Goal: Communication & Community: Ask a question

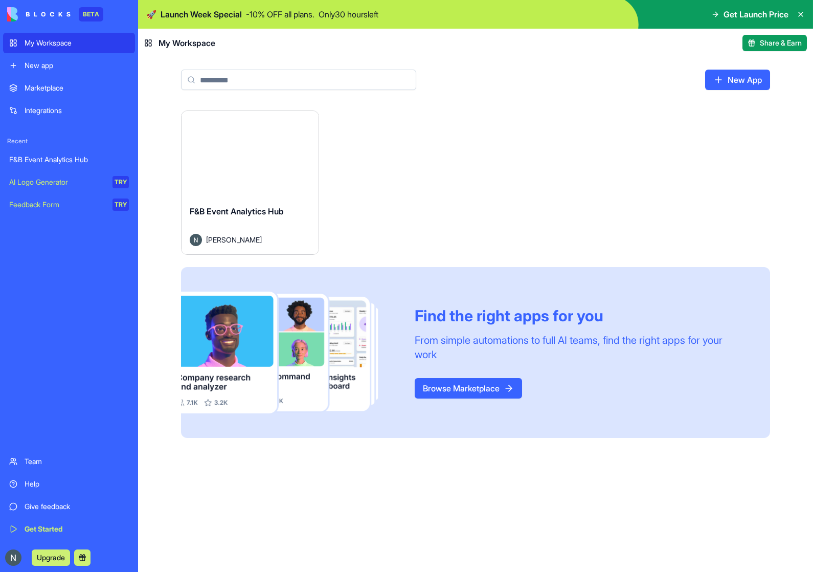
click at [246, 176] on div "Launch" at bounding box center [249, 154] width 137 height 86
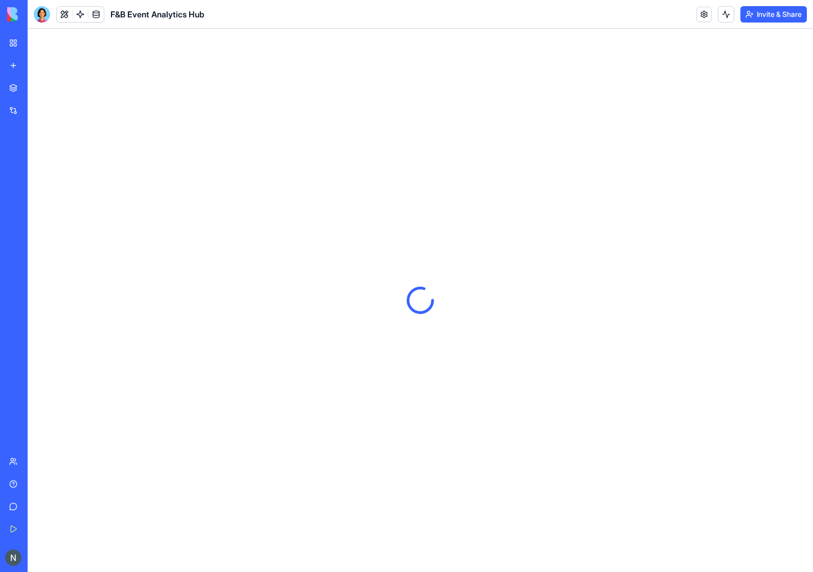
click at [43, 24] on header "F&B Event Analytics Hub Invite & Share" at bounding box center [420, 14] width 785 height 29
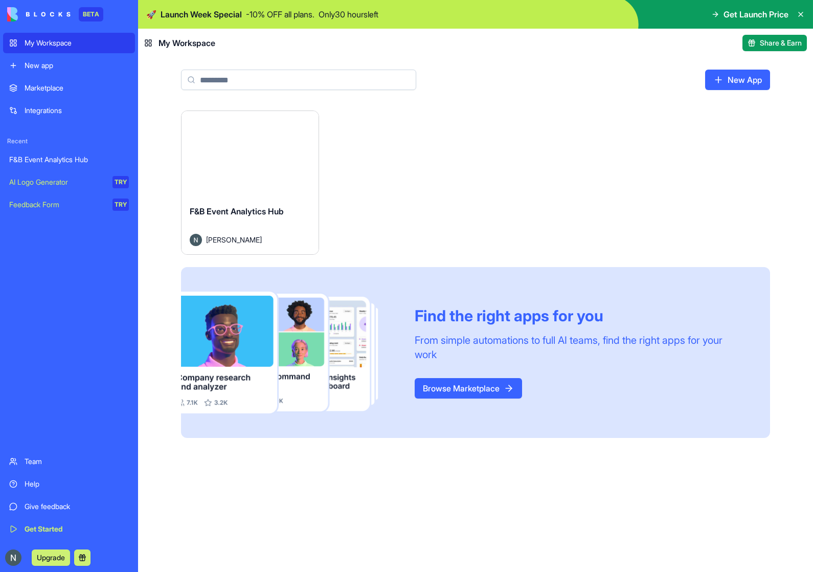
click at [212, 182] on div "Launch" at bounding box center [249, 154] width 137 height 86
click at [265, 147] on button "Launch" at bounding box center [250, 154] width 77 height 20
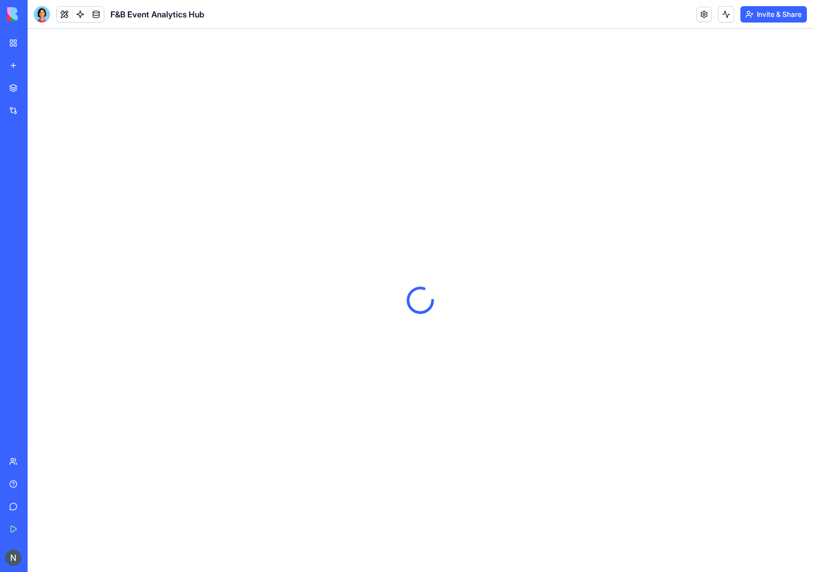
click at [40, 15] on div at bounding box center [42, 14] width 16 height 16
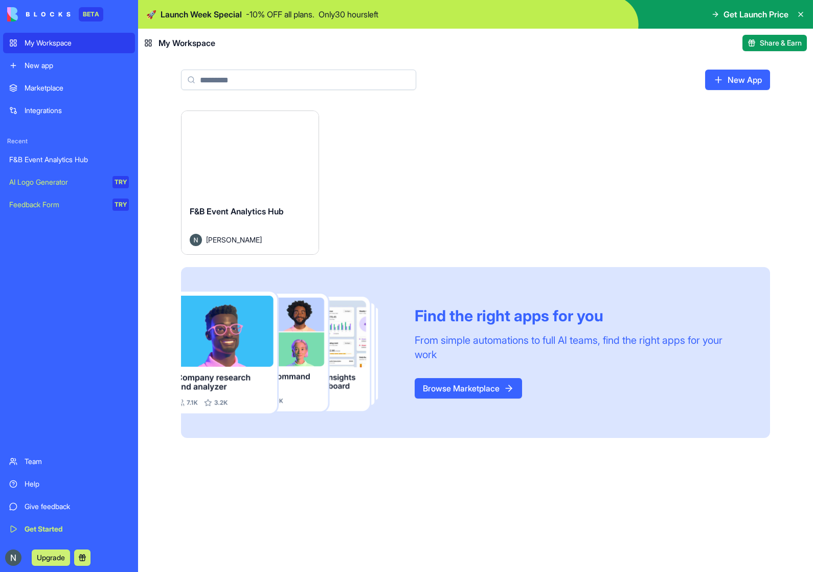
click at [219, 155] on button "Launch" at bounding box center [250, 154] width 77 height 20
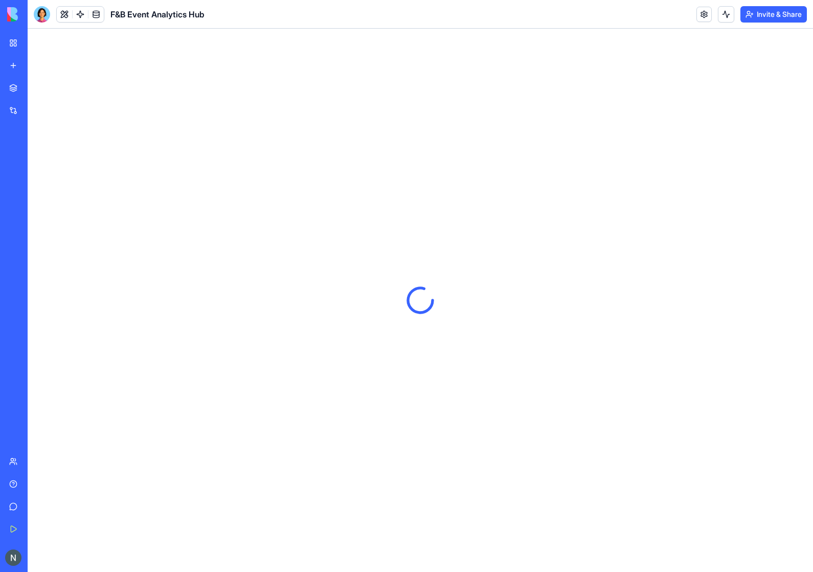
click at [46, 8] on div at bounding box center [42, 14] width 16 height 16
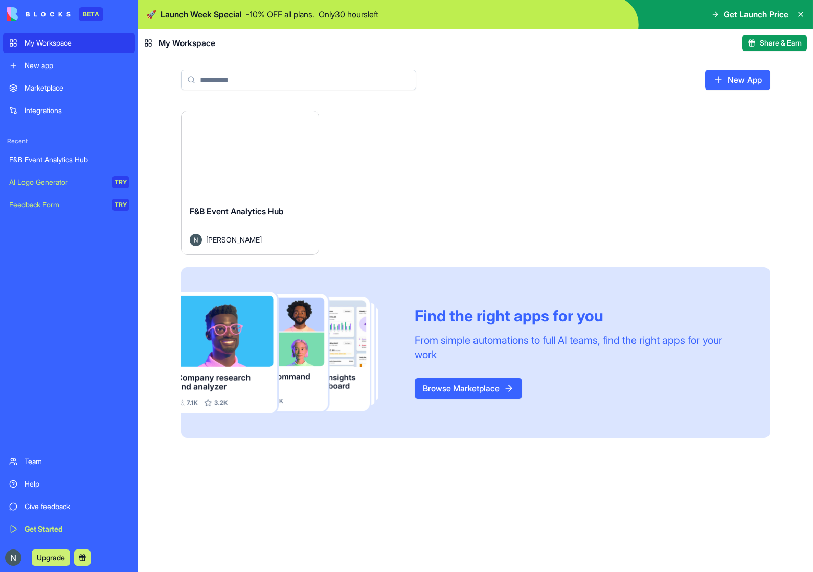
click at [212, 150] on button "Launch" at bounding box center [250, 154] width 77 height 20
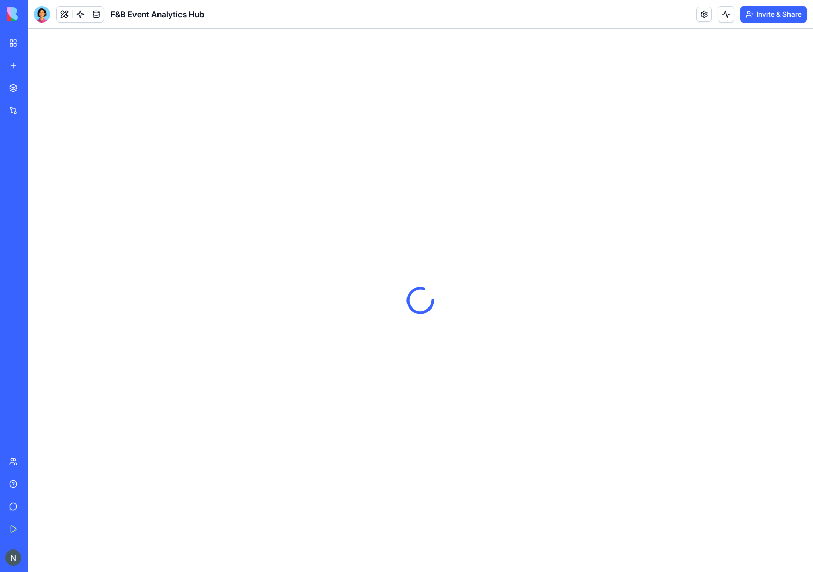
click at [87, 3] on header "F&B Event Analytics Hub Invite & Share" at bounding box center [420, 14] width 785 height 29
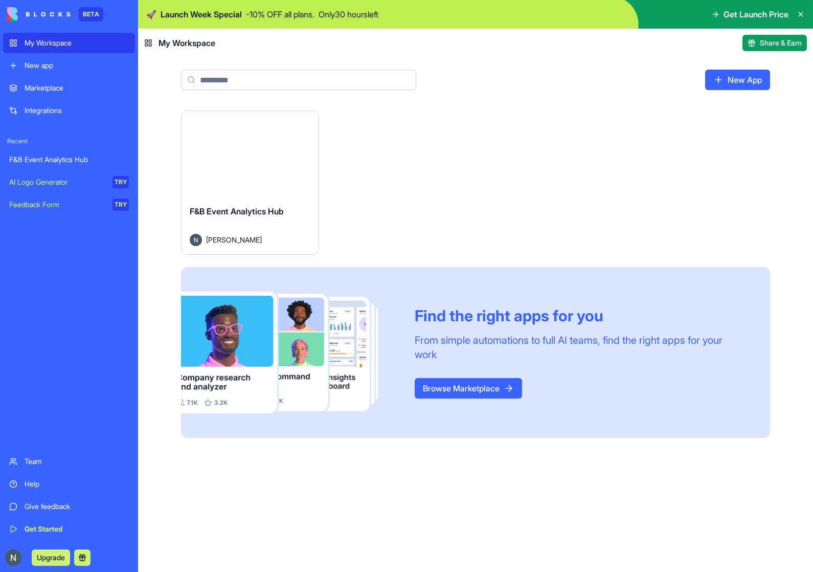
click at [240, 179] on div "Launch" at bounding box center [249, 154] width 137 height 86
click at [248, 174] on div "Launch" at bounding box center [249, 154] width 137 height 86
click at [233, 177] on div "Launch" at bounding box center [249, 154] width 137 height 86
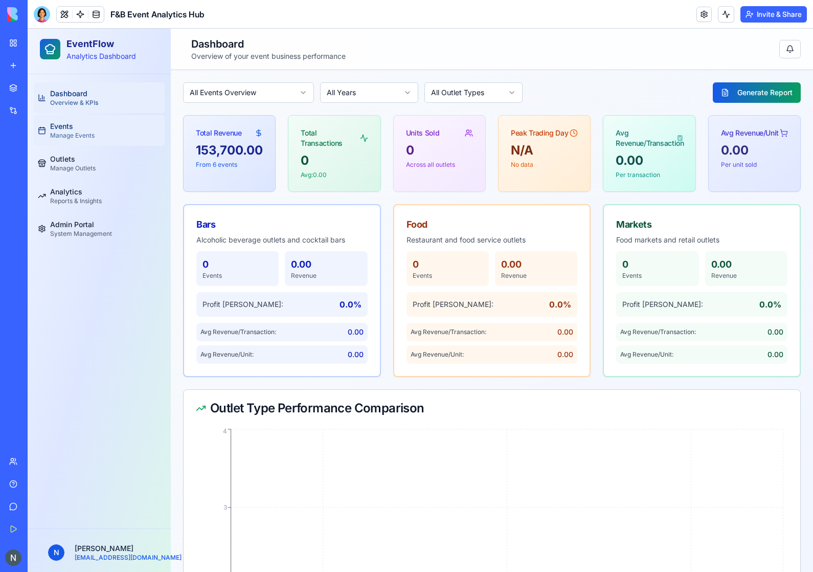
click at [87, 128] on div "Events Manage Events" at bounding box center [72, 130] width 44 height 18
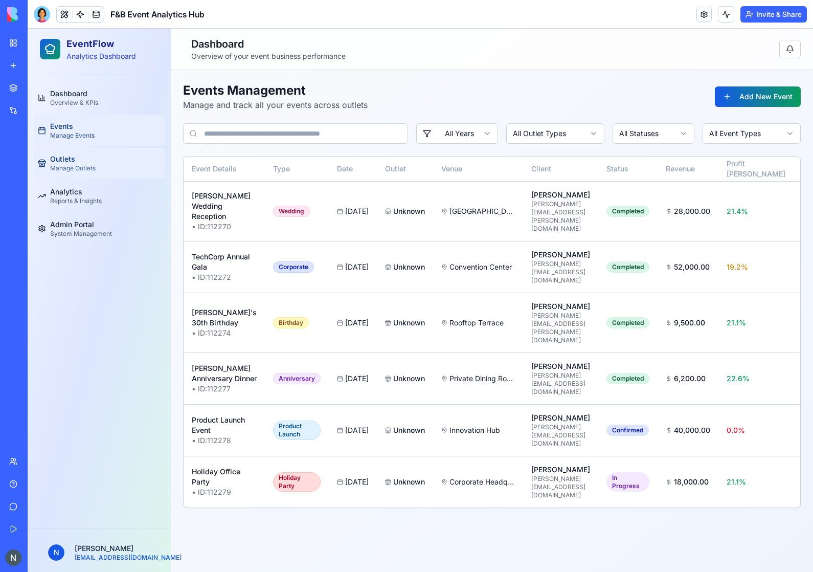
click at [82, 164] on span "Manage Outlets" at bounding box center [73, 168] width 46 height 8
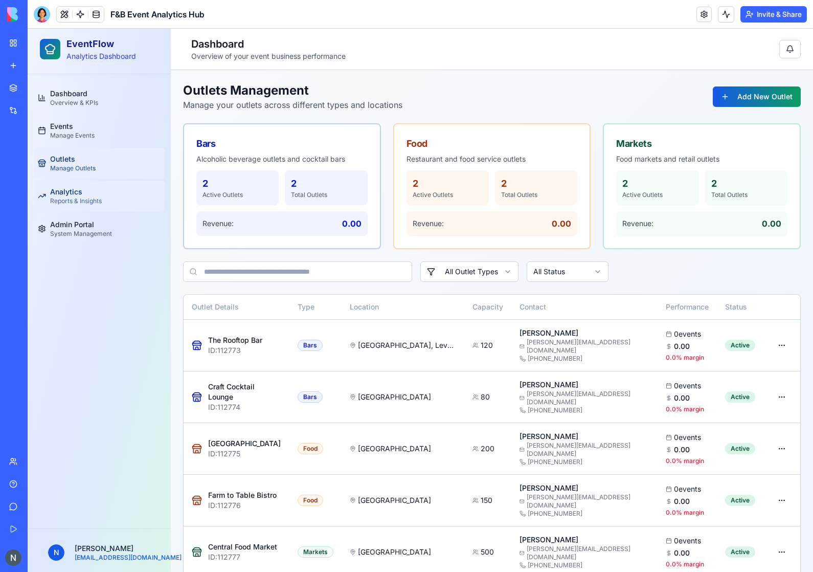
click at [88, 197] on span "Reports & Insights" at bounding box center [76, 201] width 52 height 8
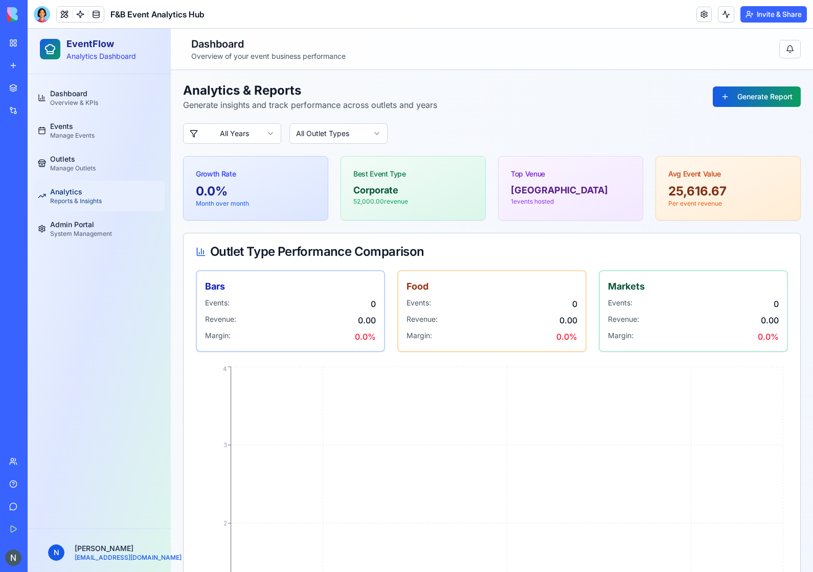
click at [731, 102] on button "Generate Report" at bounding box center [757, 96] width 88 height 20
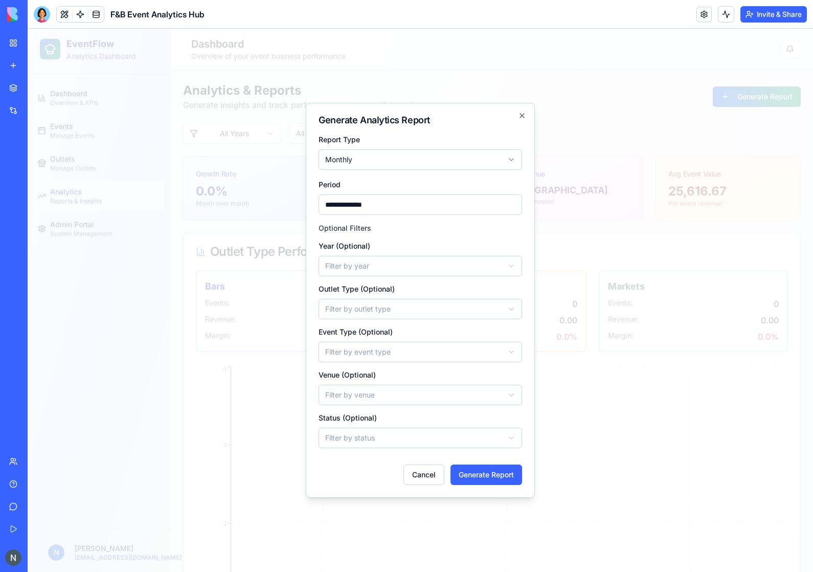
click at [524, 116] on icon "button" at bounding box center [522, 115] width 8 height 8
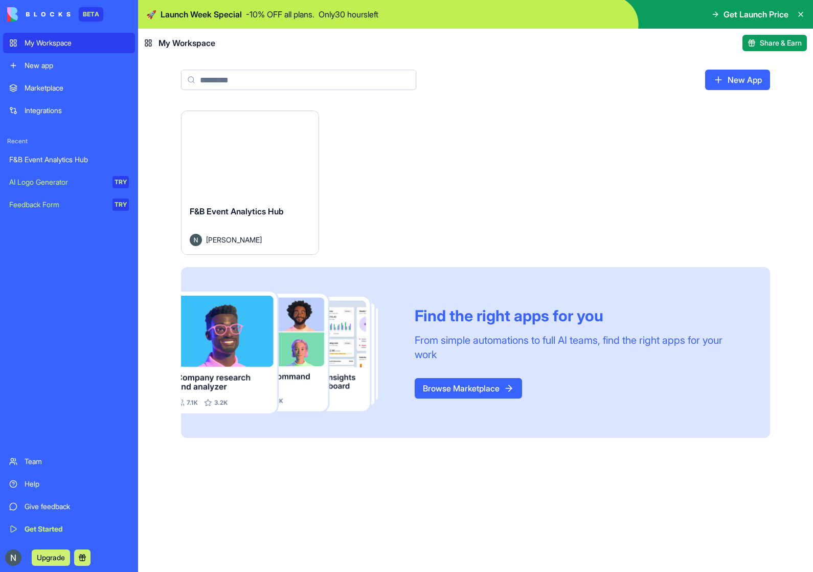
click at [216, 181] on div "Launch" at bounding box center [249, 154] width 137 height 86
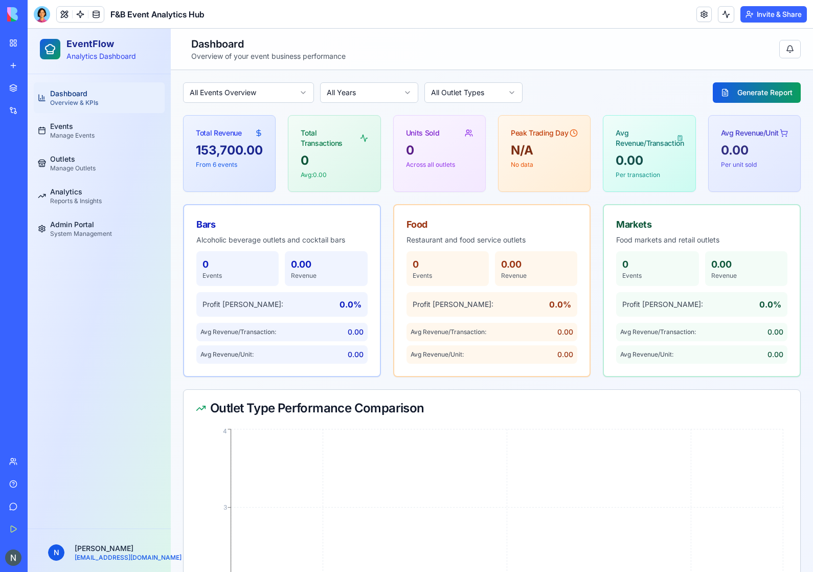
click at [13, 109] on link "Integrations" at bounding box center [23, 110] width 41 height 20
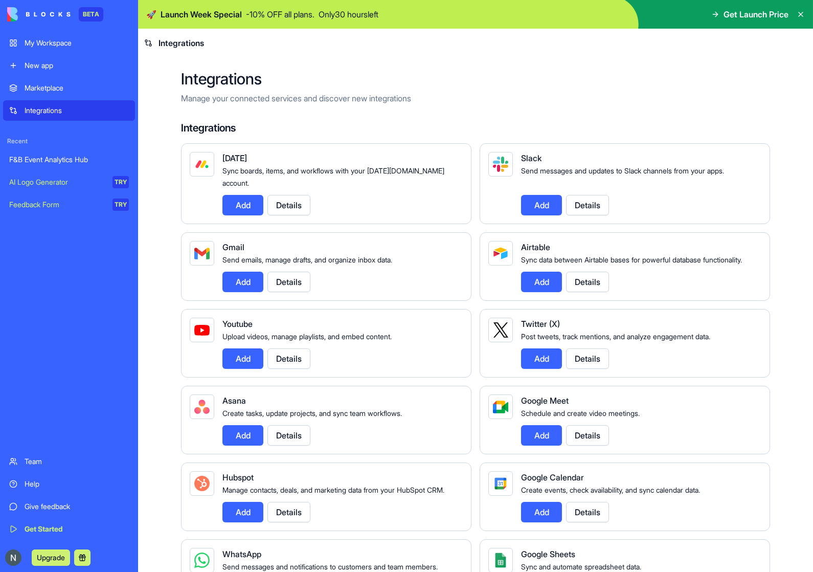
click at [13, 92] on link "Marketplace" at bounding box center [69, 88] width 132 height 20
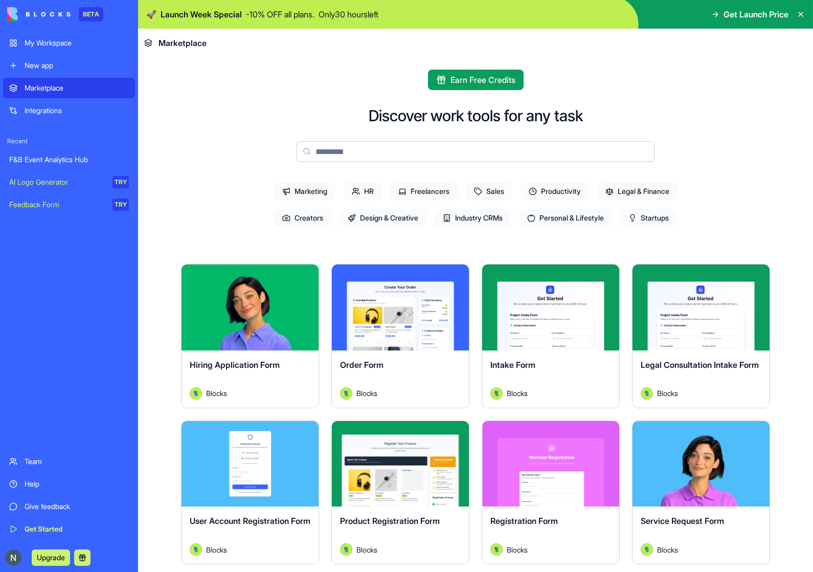
click at [70, 37] on link "My Workspace" at bounding box center [69, 43] width 132 height 20
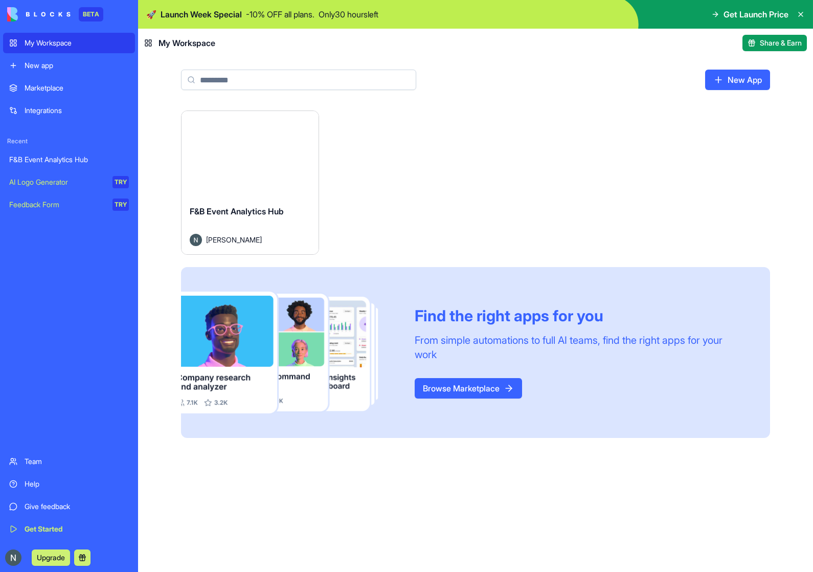
click at [260, 216] on div "F&B Event Analytics Hub" at bounding box center [250, 219] width 121 height 29
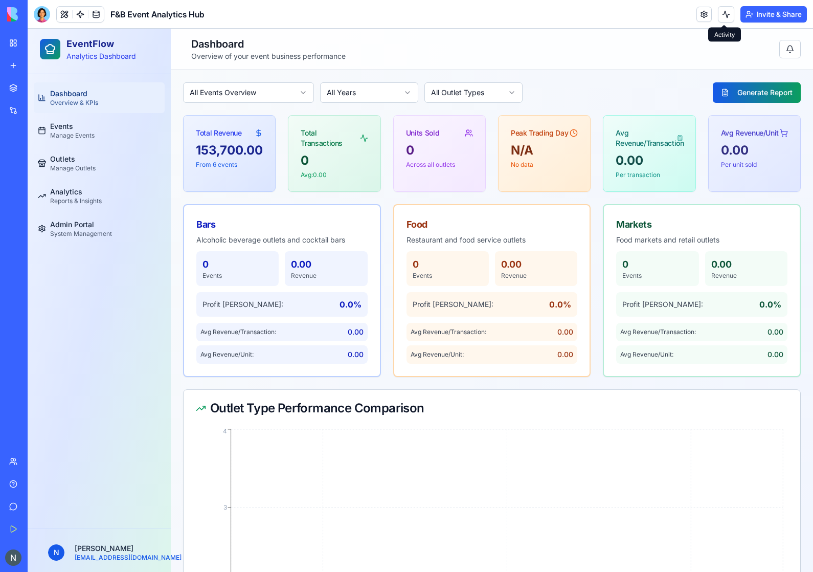
click at [724, 18] on button at bounding box center [726, 14] width 16 height 16
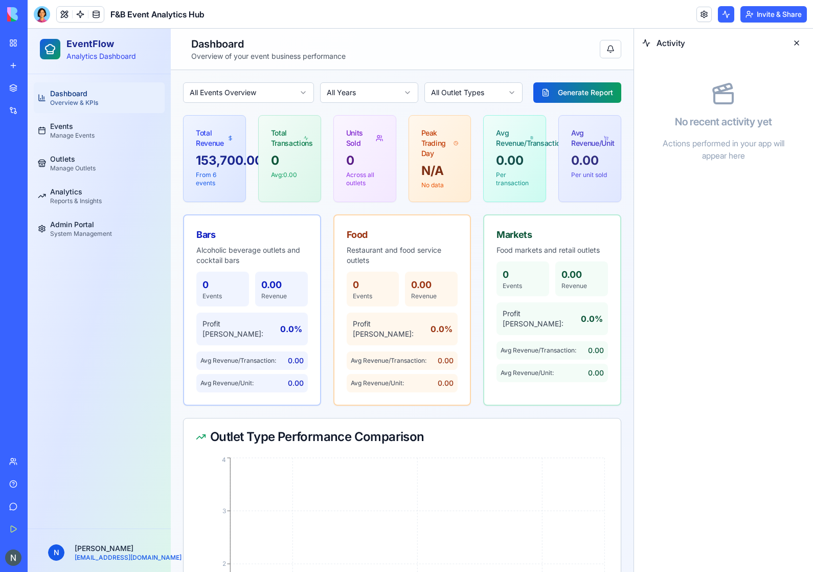
click at [797, 42] on button at bounding box center [796, 43] width 16 height 16
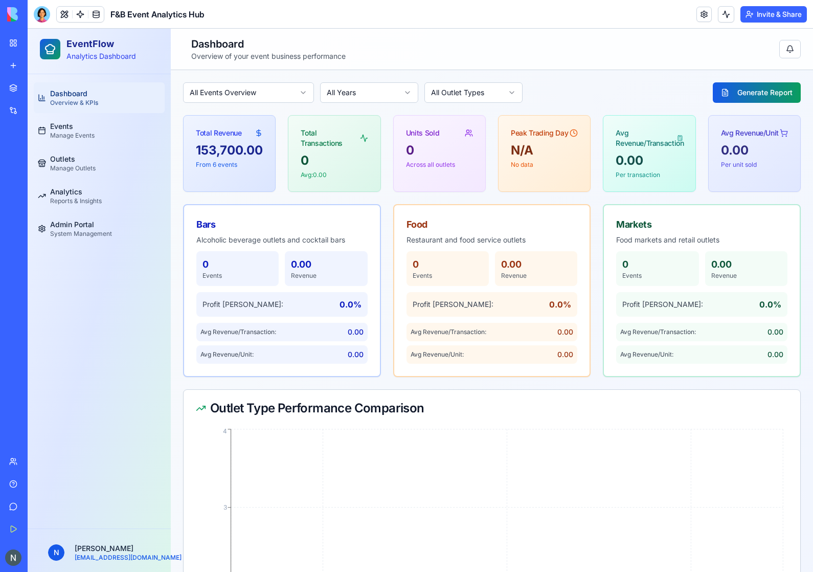
click at [753, 9] on button "Invite & Share" at bounding box center [773, 14] width 66 height 16
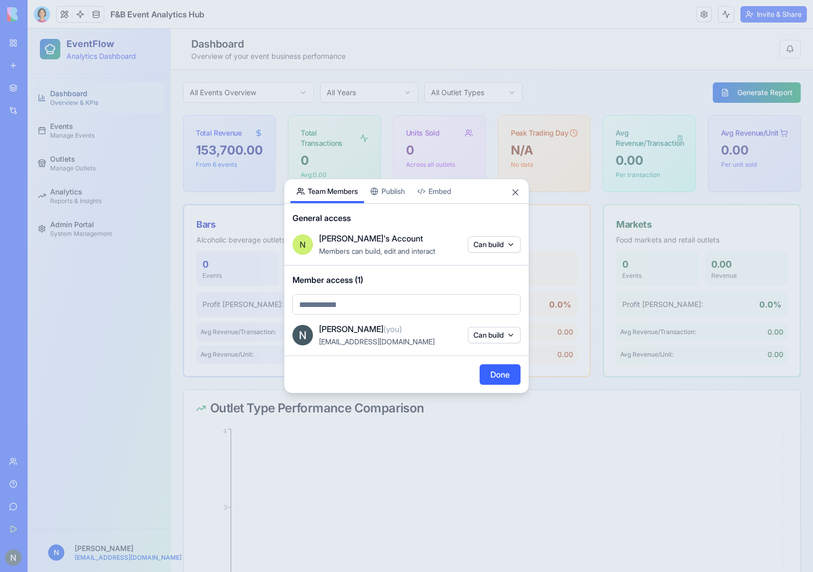
click at [520, 192] on div "Share App Team Members Publish Embed" at bounding box center [406, 191] width 244 height 25
click at [517, 193] on button "Close" at bounding box center [515, 192] width 10 height 10
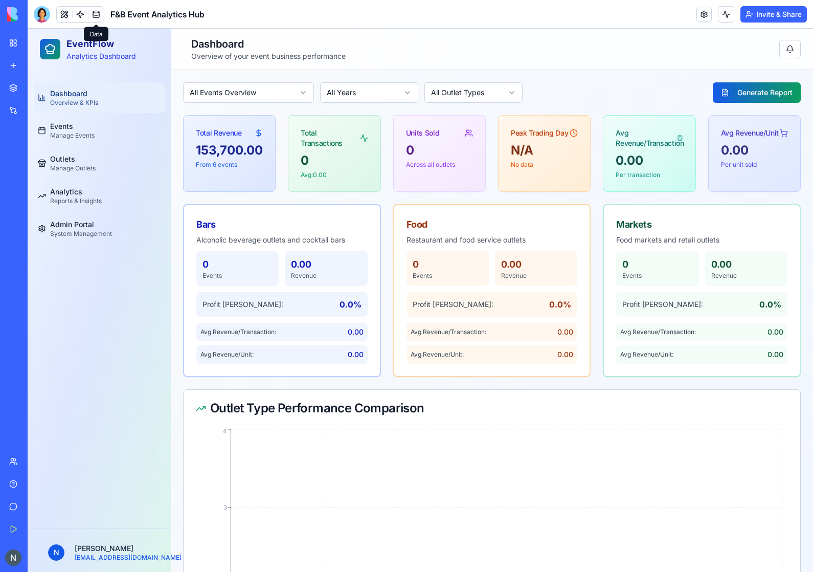
click at [103, 19] on link at bounding box center [95, 14] width 15 height 15
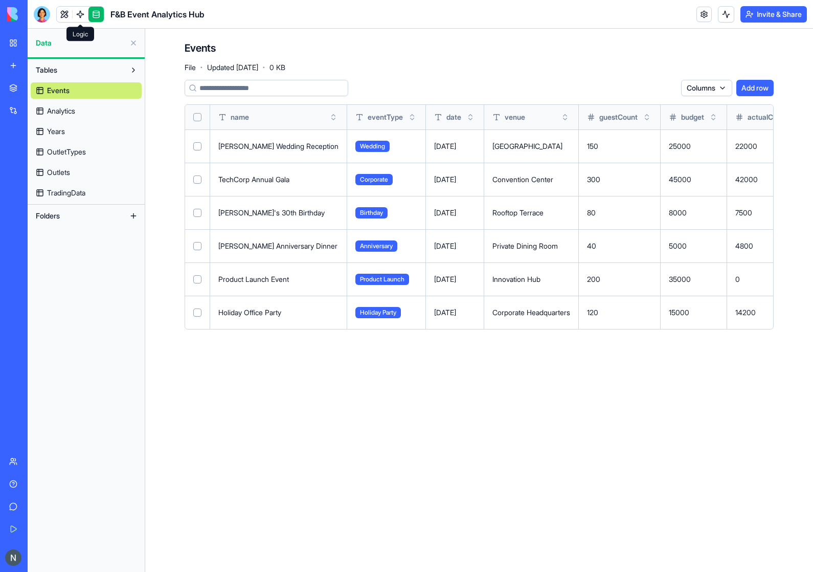
click at [85, 15] on link at bounding box center [80, 14] width 15 height 15
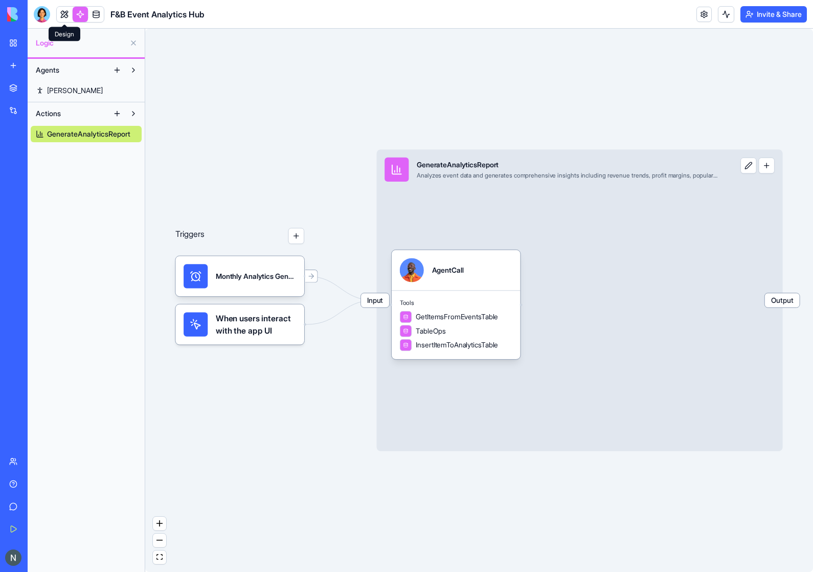
click at [66, 16] on link at bounding box center [64, 14] width 15 height 15
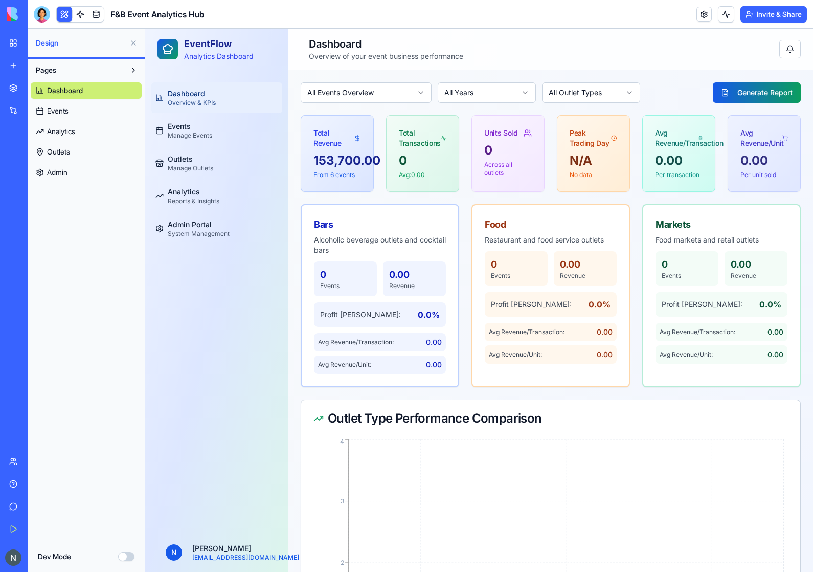
click at [411, 143] on div "Total Transactions" at bounding box center [420, 138] width 42 height 20
click at [69, 68] on button "Pages" at bounding box center [78, 70] width 95 height 16
click at [96, 73] on button "Pages" at bounding box center [78, 70] width 95 height 16
click at [84, 96] on link "Dashboard" at bounding box center [86, 90] width 111 height 16
click at [78, 106] on link "Events" at bounding box center [86, 111] width 111 height 16
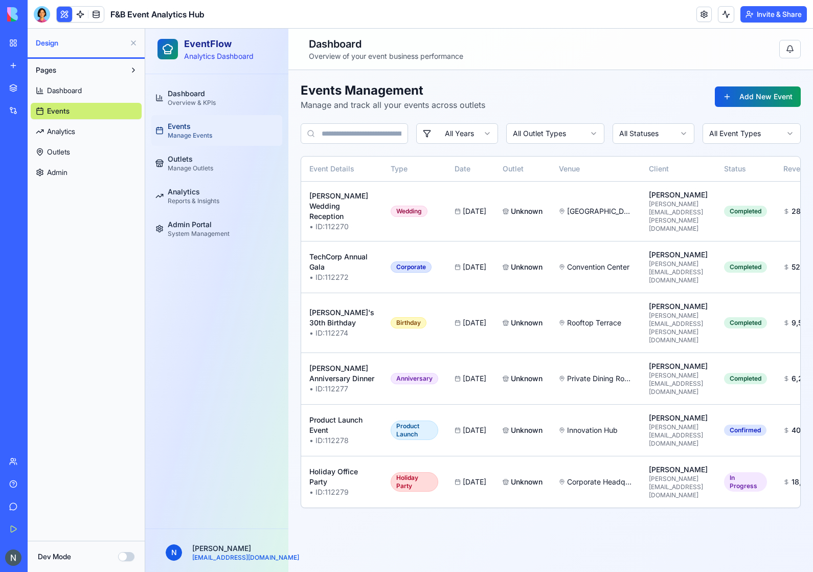
click at [83, 148] on link "Outlets" at bounding box center [86, 152] width 111 height 16
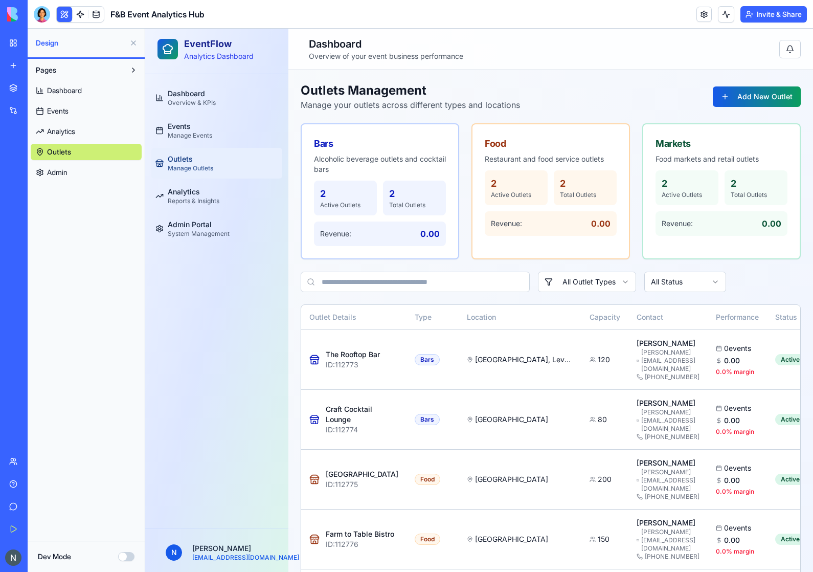
click at [71, 136] on span "Analytics" at bounding box center [61, 131] width 28 height 10
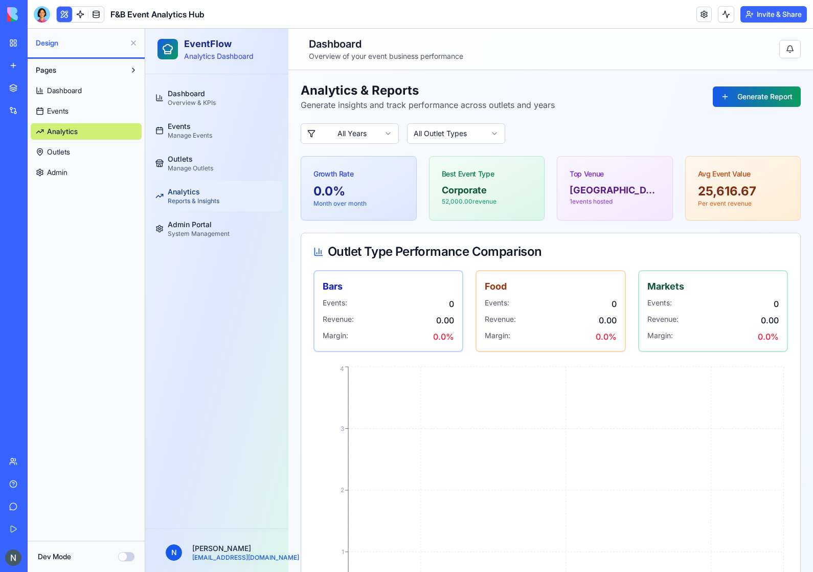
click at [62, 120] on div "Dashboard Events Analytics Outlets Admin" at bounding box center [86, 129] width 111 height 102
click at [59, 116] on span "Events" at bounding box center [57, 111] width 21 height 10
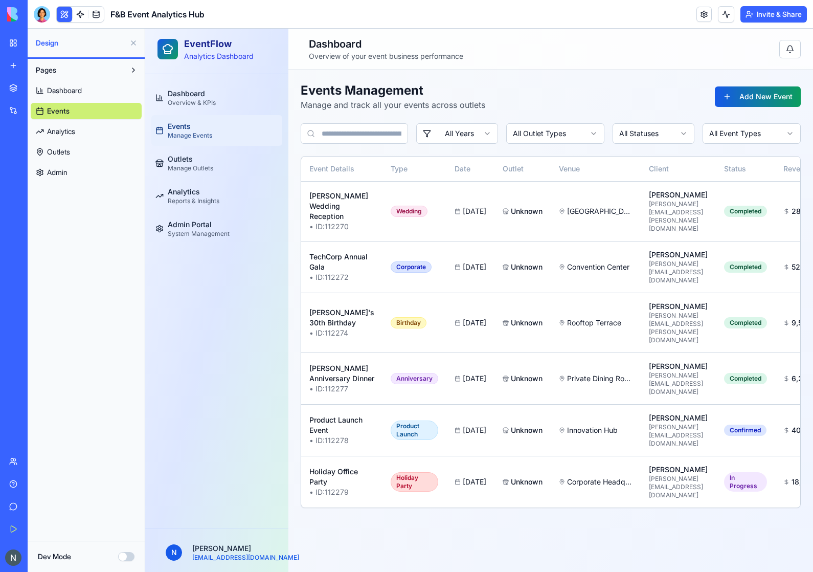
click at [60, 156] on span "Outlets" at bounding box center [58, 152] width 23 height 10
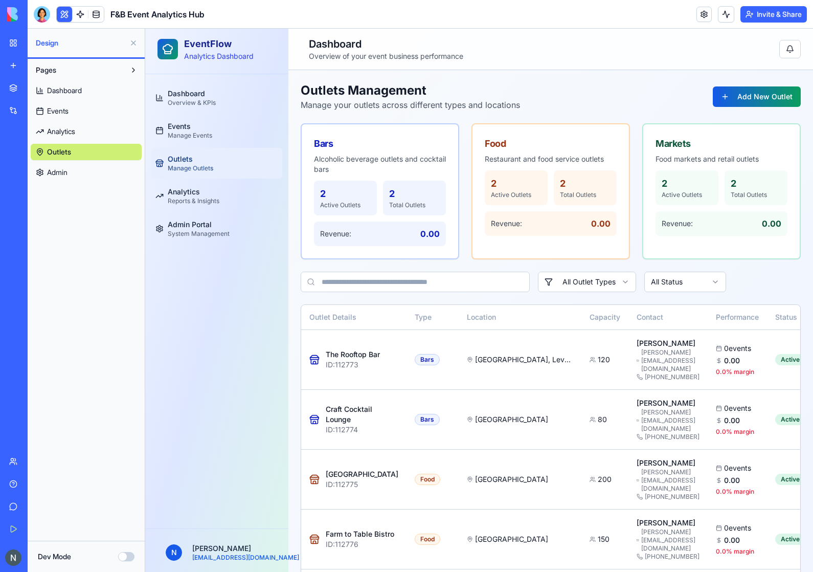
click at [63, 171] on span "Admin" at bounding box center [57, 172] width 20 height 10
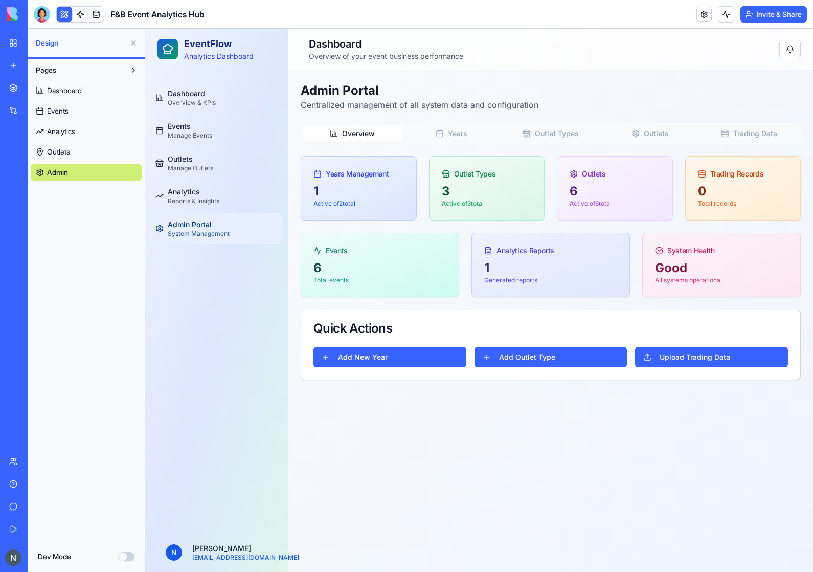
click at [65, 138] on link "Analytics" at bounding box center [86, 131] width 111 height 16
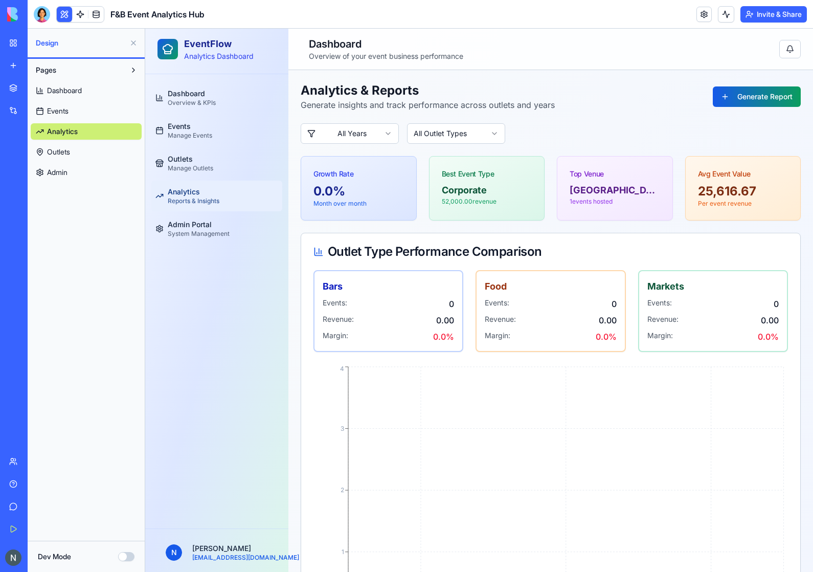
click at [59, 150] on span "Outlets" at bounding box center [58, 152] width 23 height 10
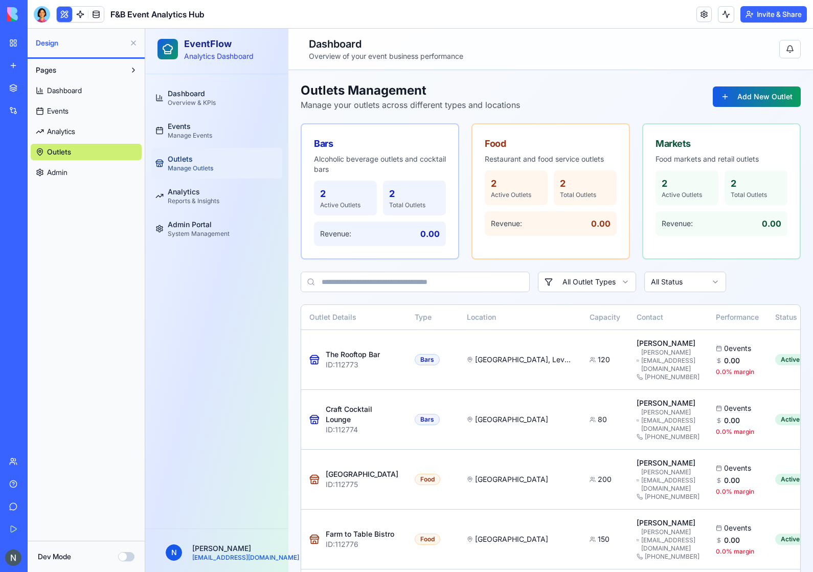
click at [54, 108] on span "Events" at bounding box center [57, 111] width 21 height 10
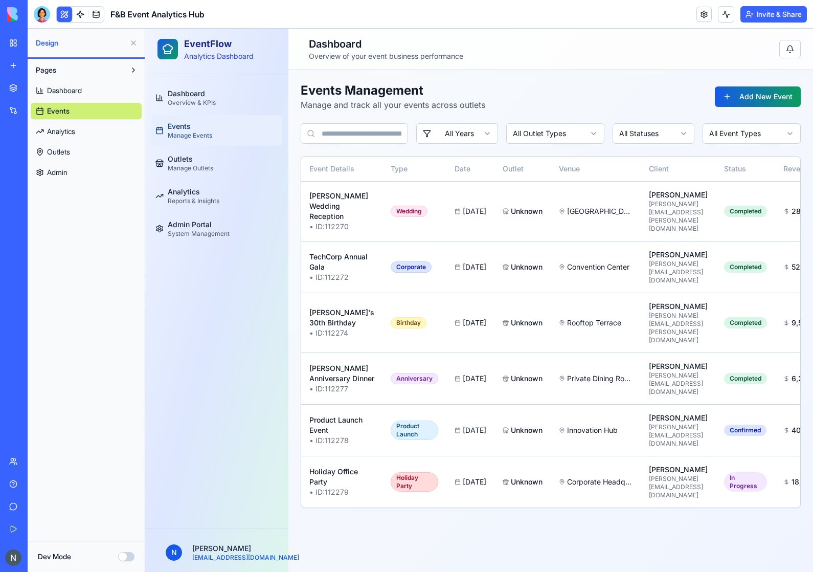
click at [66, 89] on span "Dashboard" at bounding box center [64, 90] width 35 height 10
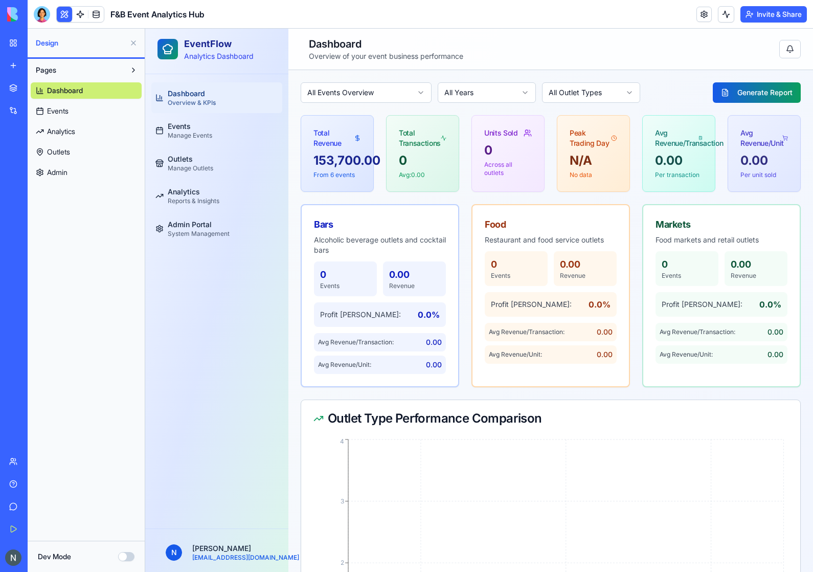
click at [141, 72] on button at bounding box center [133, 70] width 16 height 16
click at [143, 63] on div "Pages" at bounding box center [86, 70] width 117 height 22
click at [125, 72] on button at bounding box center [133, 70] width 16 height 16
click at [186, 130] on span "Events" at bounding box center [179, 126] width 23 height 10
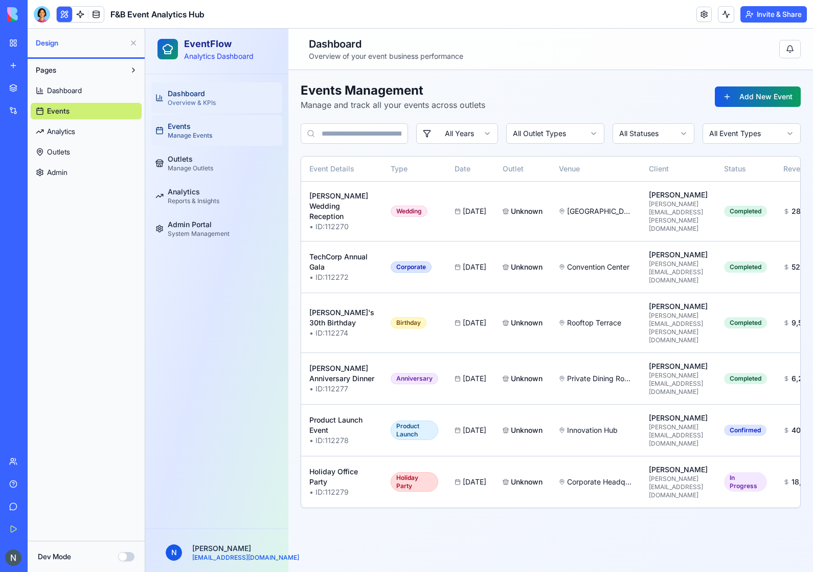
click at [181, 96] on span "Dashboard" at bounding box center [186, 93] width 37 height 10
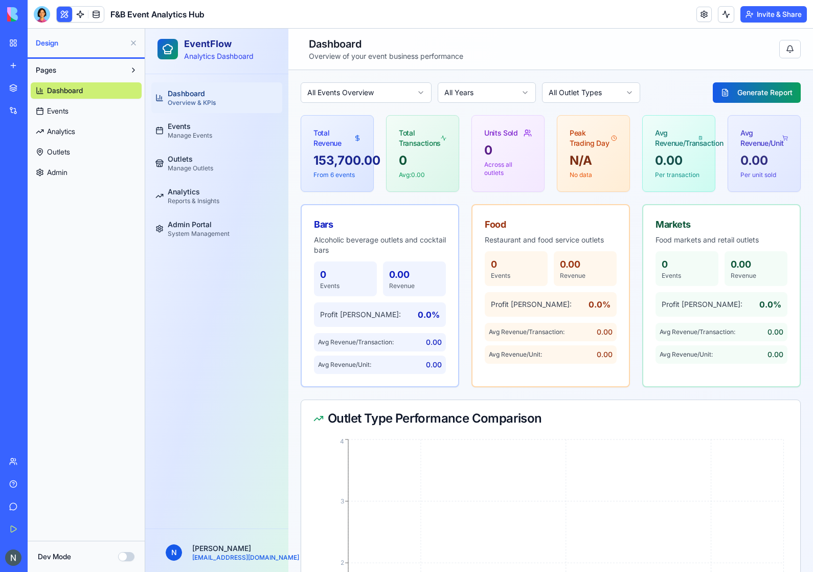
click at [437, 132] on div "Total Transactions" at bounding box center [420, 138] width 42 height 20
click at [355, 148] on div "Total Revenue" at bounding box center [337, 134] width 72 height 37
click at [400, 150] on div "Total Transactions" at bounding box center [423, 134] width 72 height 37
click at [348, 154] on div "153,700.00" at bounding box center [337, 160] width 48 height 16
click at [47, 15] on div at bounding box center [42, 14] width 16 height 16
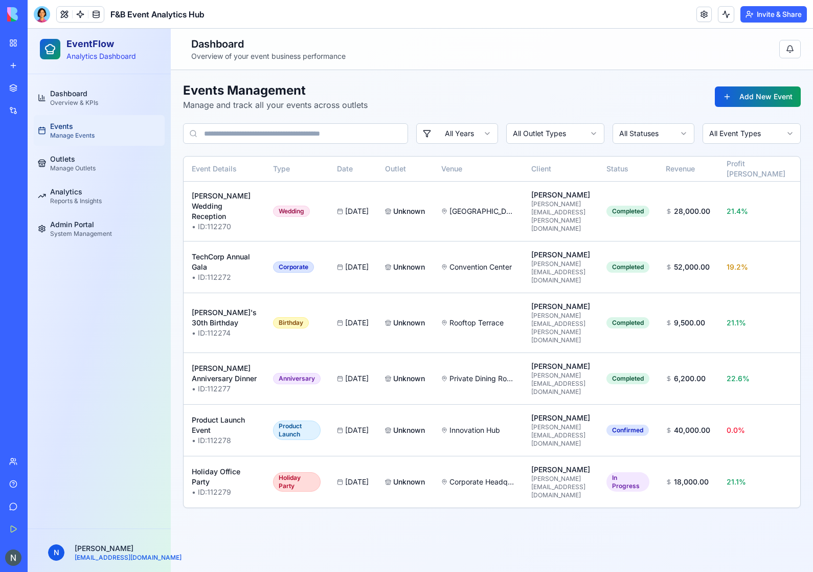
click at [15, 505] on link "Give feedback" at bounding box center [23, 506] width 41 height 20
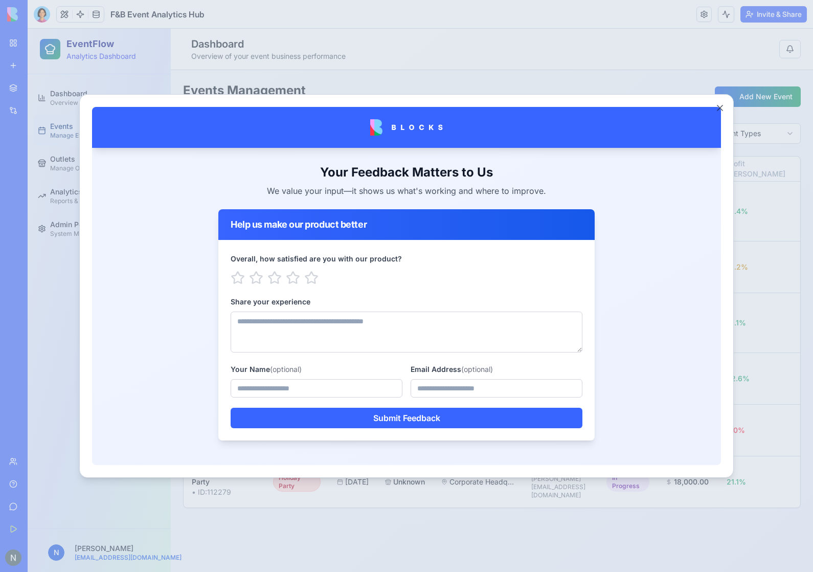
click at [723, 106] on button "Close" at bounding box center [720, 108] width 10 height 10
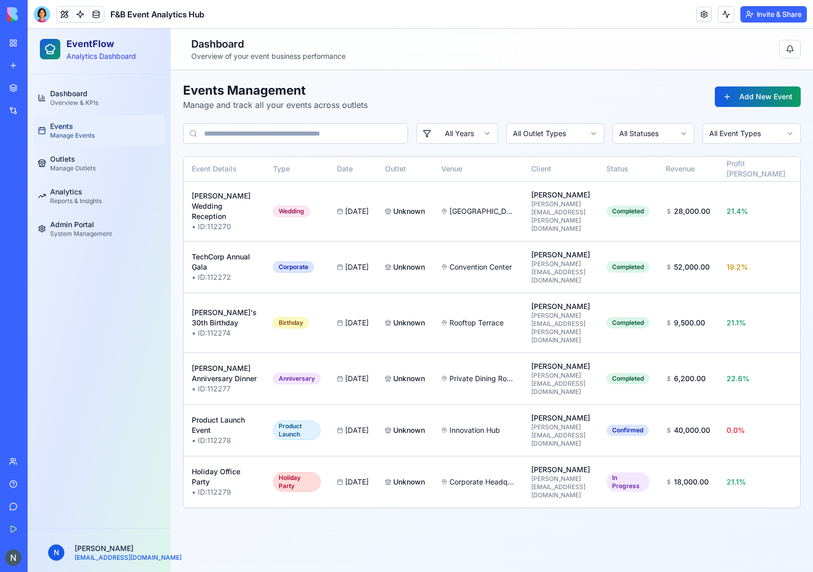
click at [12, 528] on link "Get Started" at bounding box center [23, 528] width 41 height 20
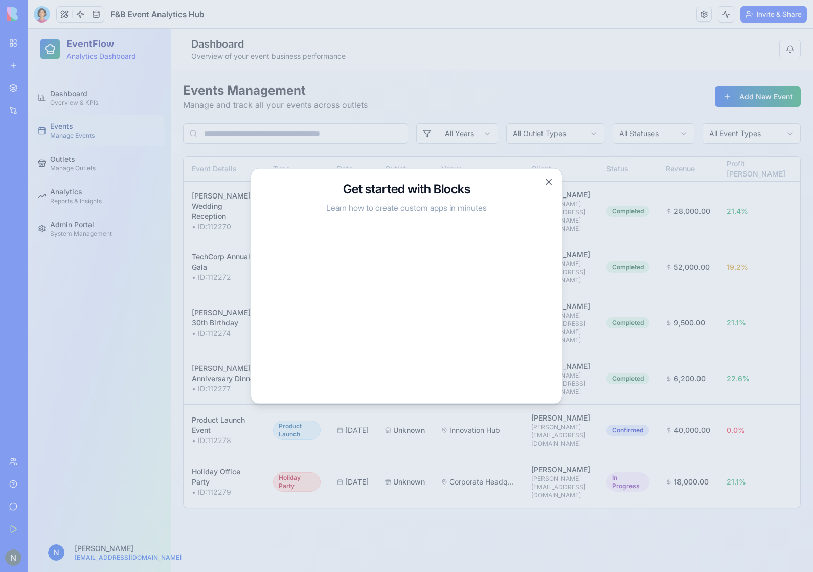
click at [543, 182] on button "Close" at bounding box center [548, 182] width 10 height 10
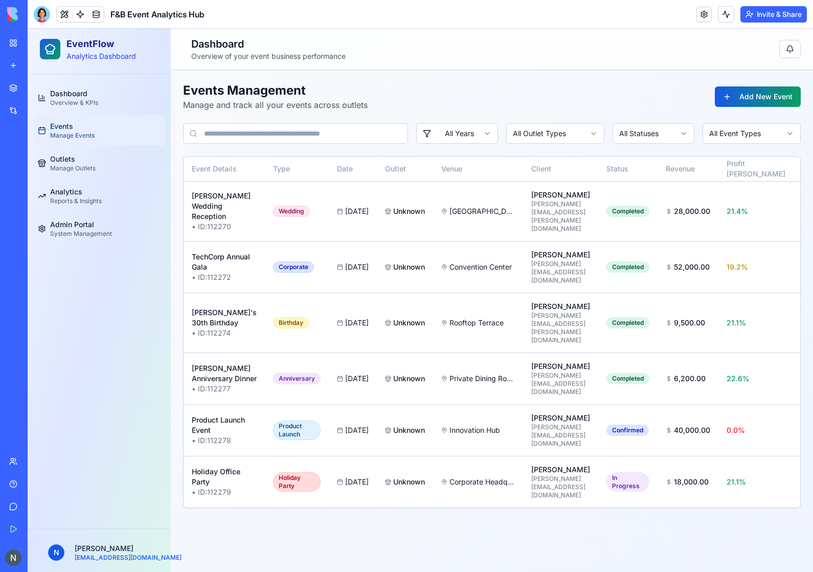
click at [16, 14] on img at bounding box center [38, 14] width 63 height 14
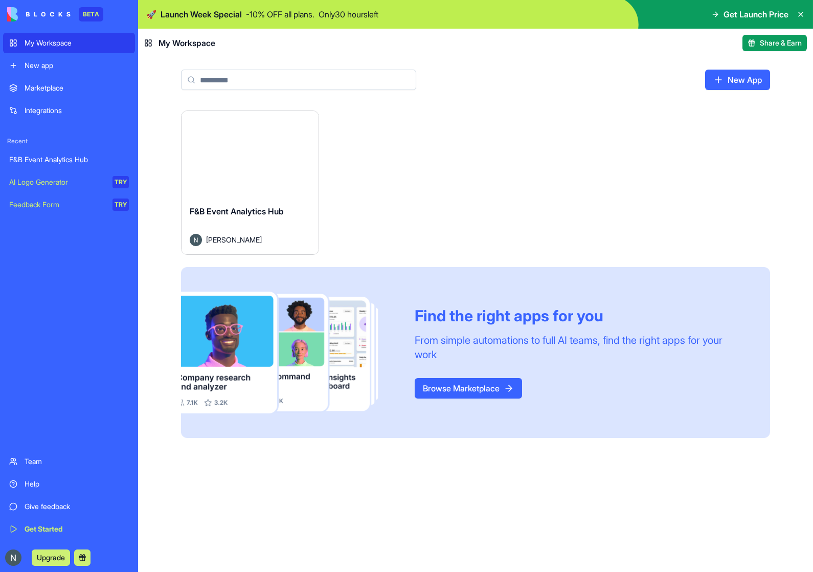
click at [36, 64] on div "New app" at bounding box center [77, 65] width 104 height 10
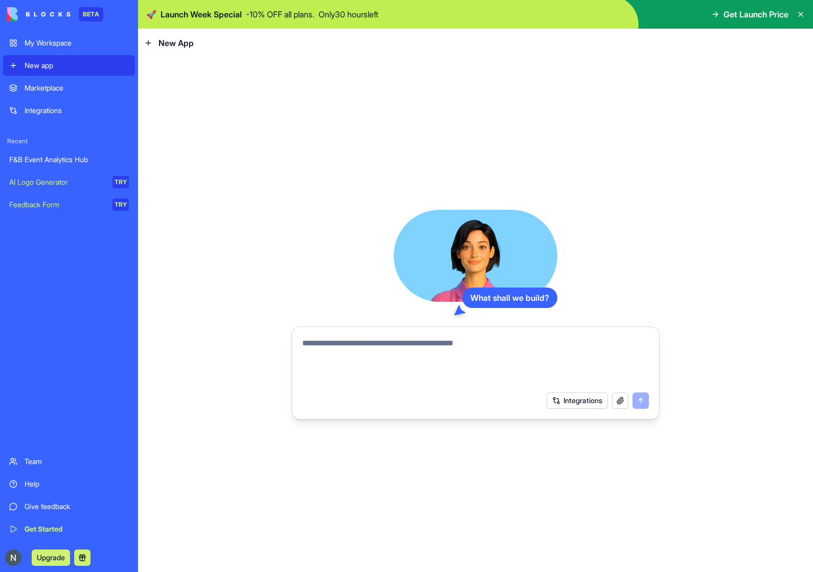
click at [40, 93] on div "Marketplace" at bounding box center [77, 88] width 104 height 10
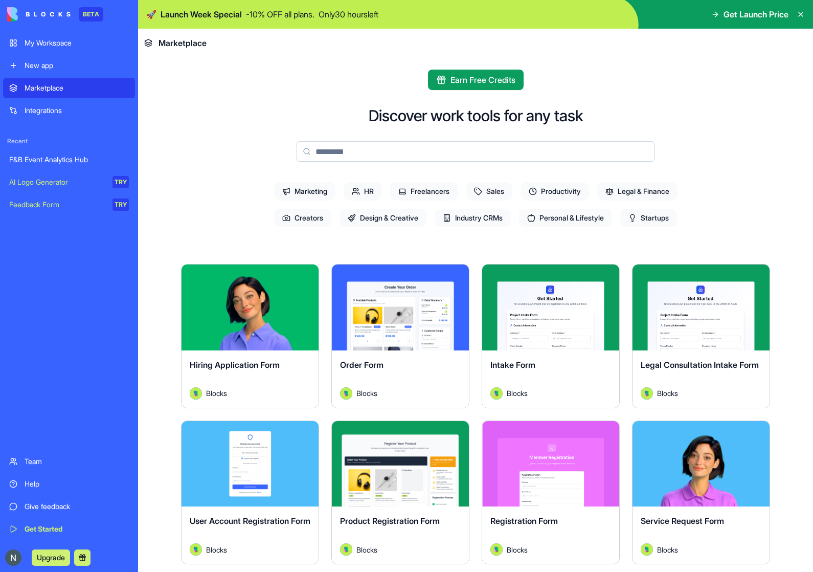
click at [739, 23] on img at bounding box center [475, 14] width 675 height 29
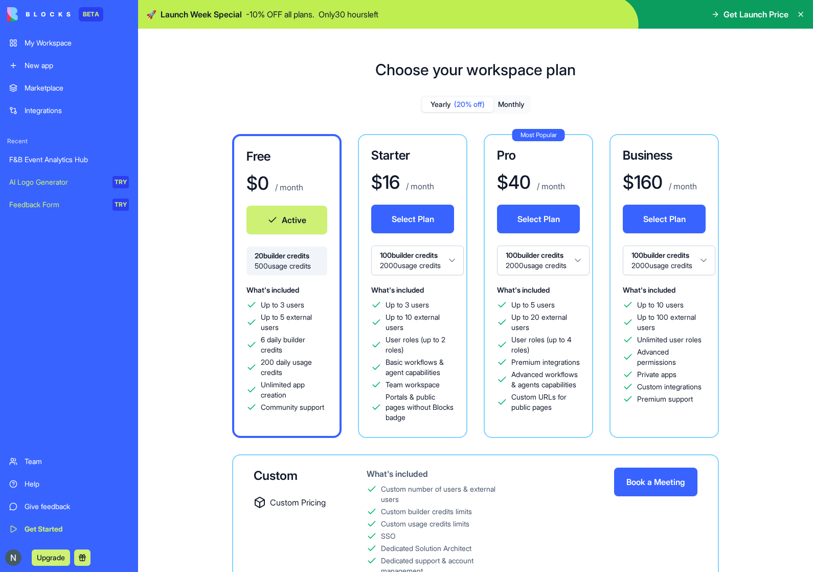
click at [90, 381] on div "Marketplace Integrations Recent F&B Event Analytics Hub AI Logo Generator TRY F…" at bounding box center [69, 263] width 132 height 371
click at [30, 40] on div "My Workspace" at bounding box center [77, 43] width 104 height 10
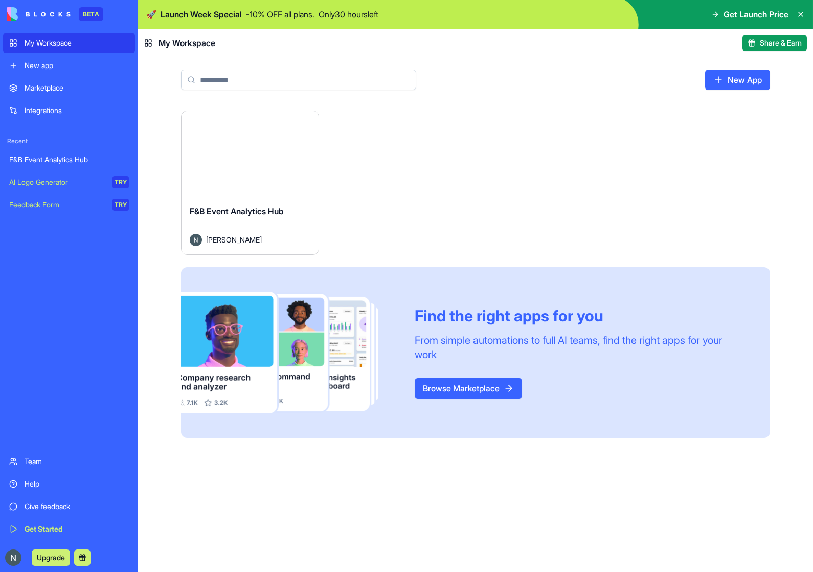
click at [726, 7] on img at bounding box center [475, 14] width 675 height 29
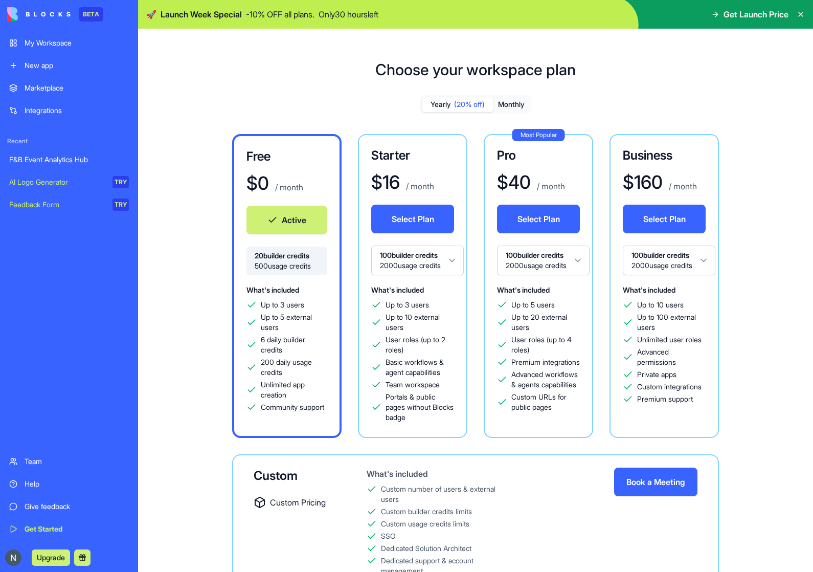
click at [508, 98] on button "Monthly" at bounding box center [511, 104] width 36 height 15
click at [443, 102] on button "Yearly (20% off)" at bounding box center [458, 104] width 72 height 15
click at [663, 256] on button "100 builder credits 2000 usage credits" at bounding box center [669, 260] width 93 height 30
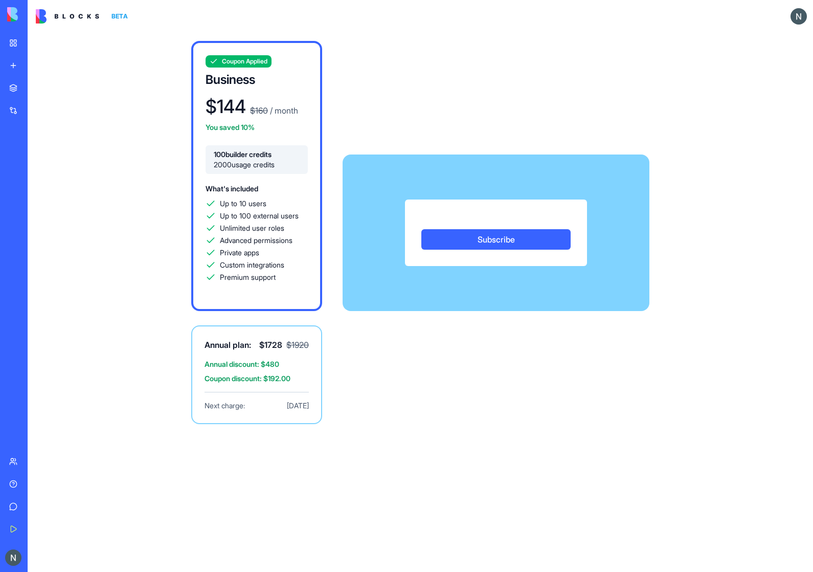
click at [26, 41] on div "BETA My Workspace New app Marketplace Integrations Recent F&B Event Analytics H…" at bounding box center [14, 286] width 28 height 572
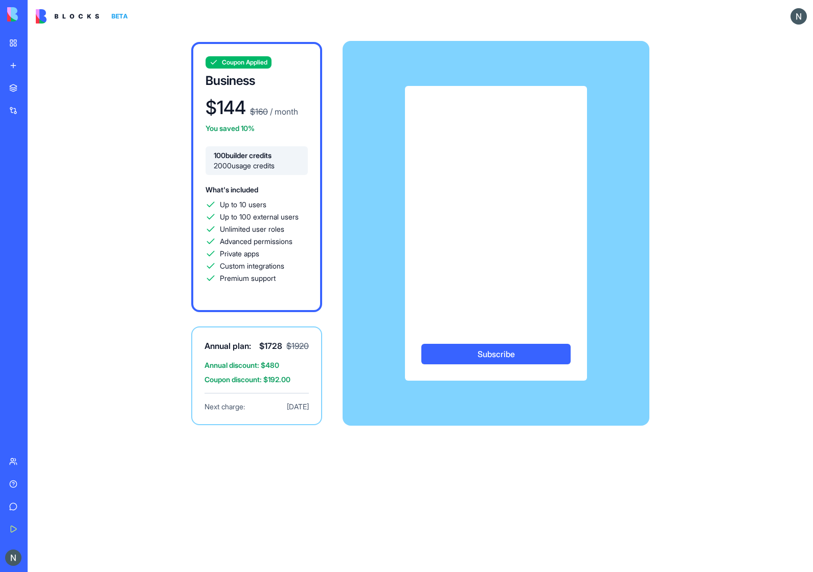
click at [14, 40] on link "My Workspace" at bounding box center [23, 43] width 41 height 20
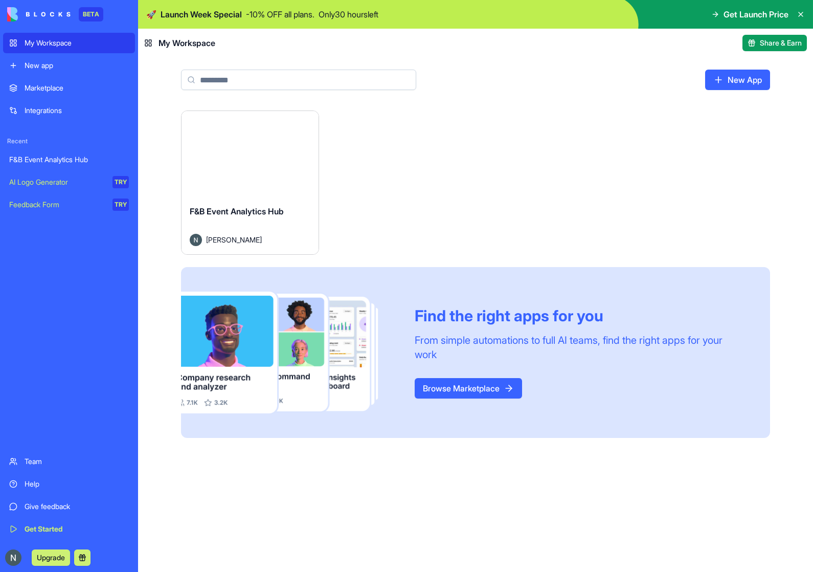
click at [31, 160] on div "F&B Event Analytics Hub" at bounding box center [69, 159] width 120 height 10
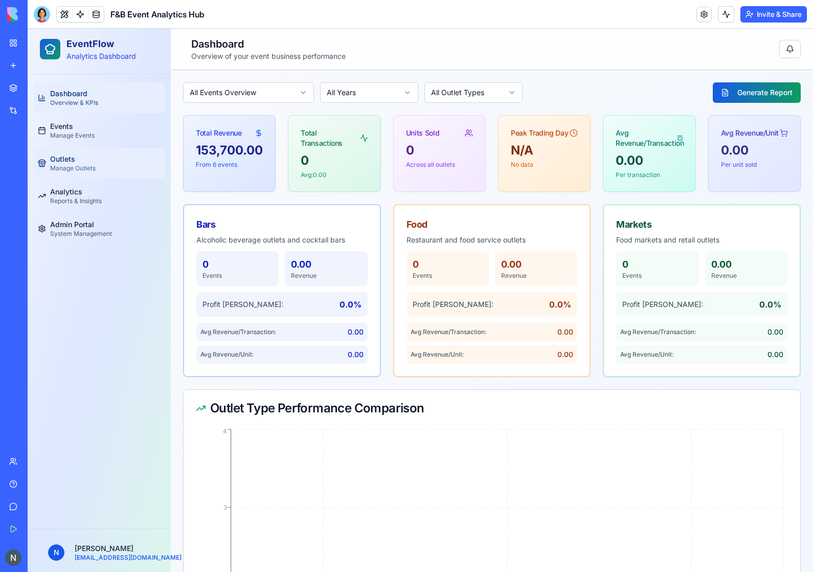
click at [84, 152] on link "Outlets Manage Outlets" at bounding box center [99, 163] width 131 height 31
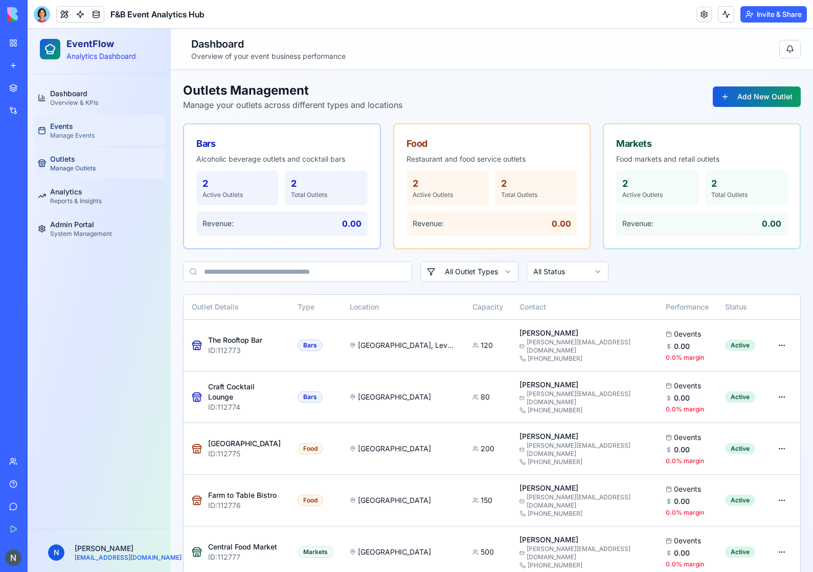
click at [66, 136] on span "Manage Events" at bounding box center [72, 135] width 44 height 8
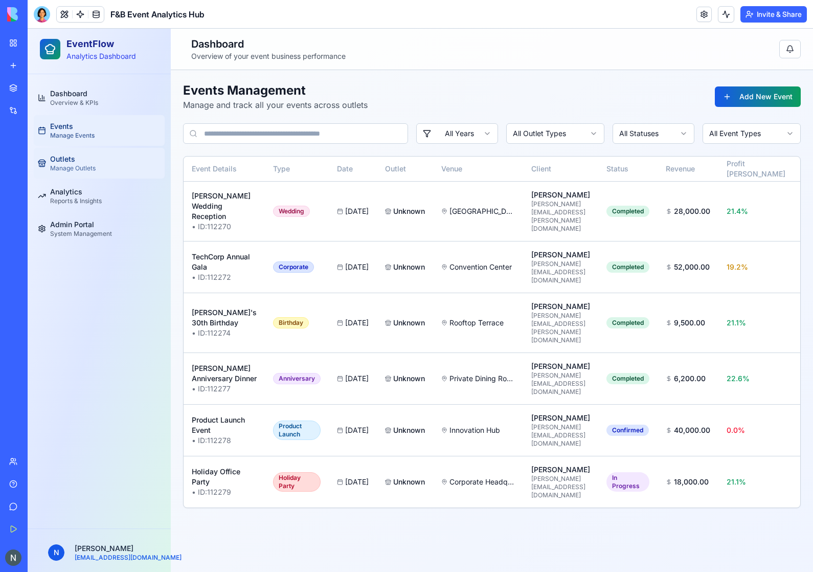
click at [77, 176] on link "Outlets Manage Outlets" at bounding box center [99, 163] width 131 height 31
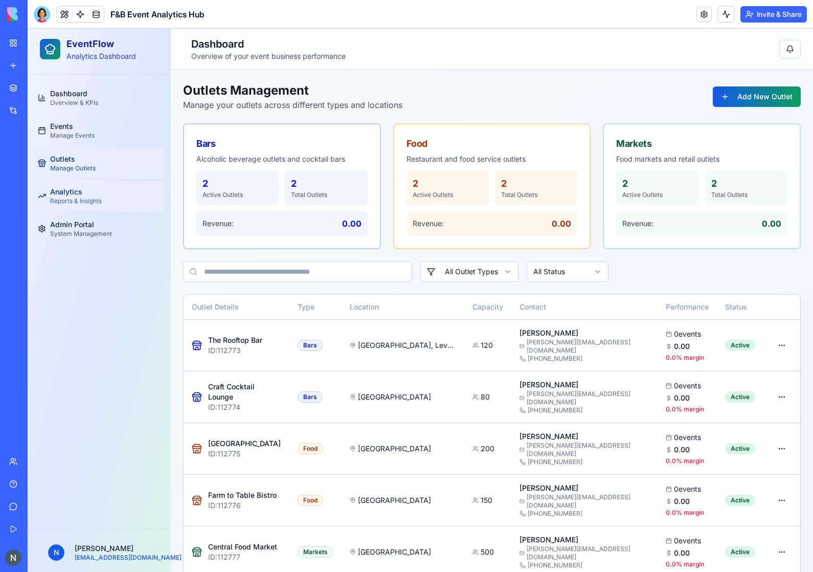
click at [82, 205] on link "Analytics Reports & Insights" at bounding box center [99, 195] width 131 height 31
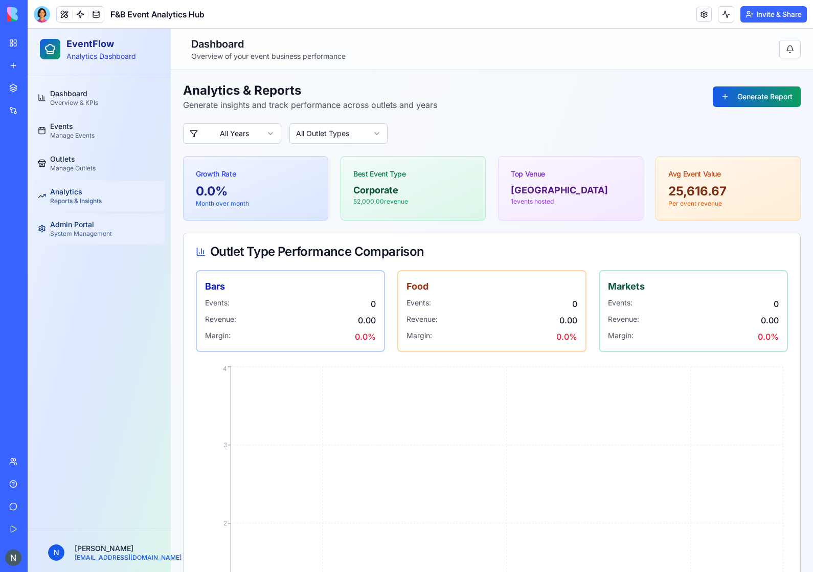
click at [82, 230] on span "System Management" at bounding box center [81, 234] width 62 height 8
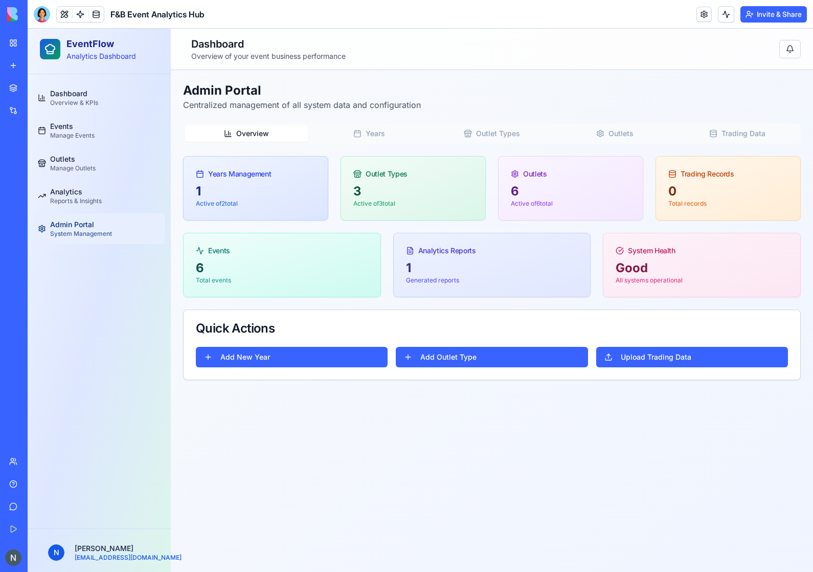
click at [16, 49] on link "My Workspace" at bounding box center [23, 43] width 41 height 20
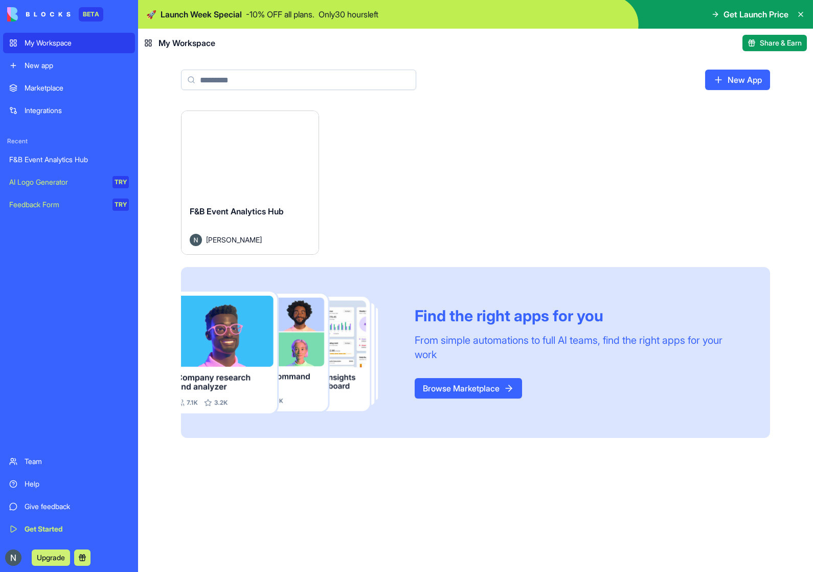
click at [38, 151] on link "F&B Event Analytics Hub" at bounding box center [69, 159] width 132 height 20
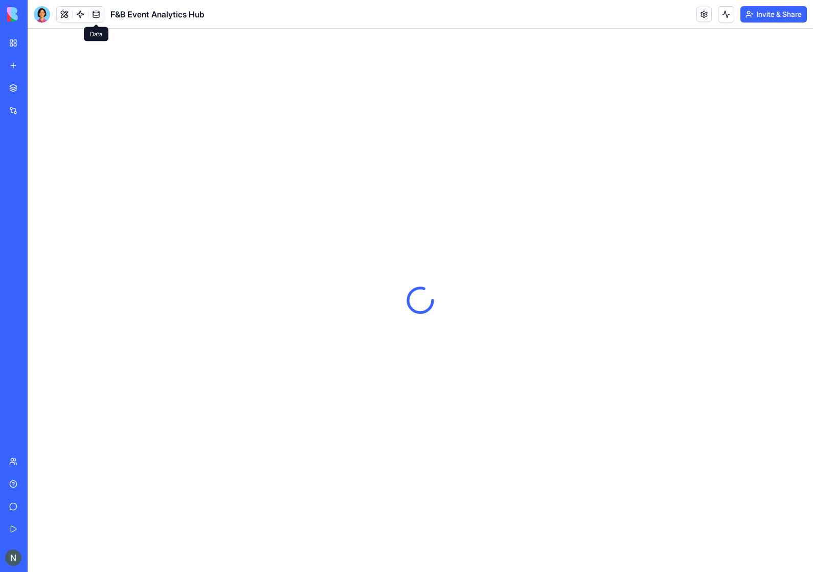
click at [101, 20] on link at bounding box center [95, 14] width 15 height 15
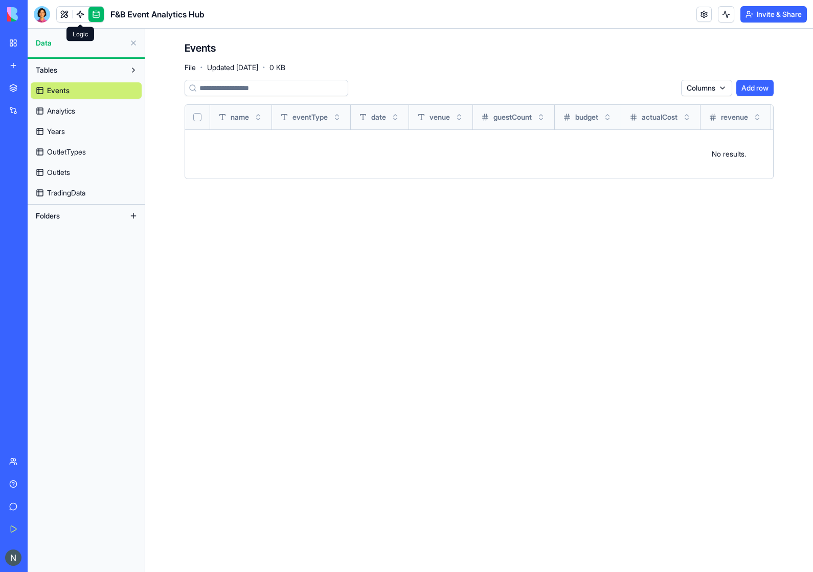
click at [83, 19] on link at bounding box center [80, 14] width 15 height 15
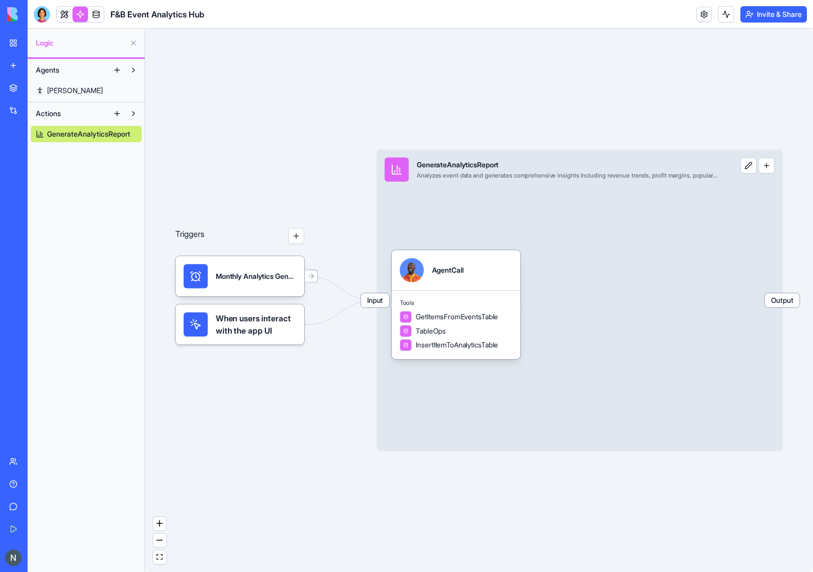
click at [55, 99] on div "Agents [PERSON_NAME]" at bounding box center [86, 80] width 117 height 43
click at [51, 92] on span "[PERSON_NAME]" at bounding box center [75, 90] width 56 height 10
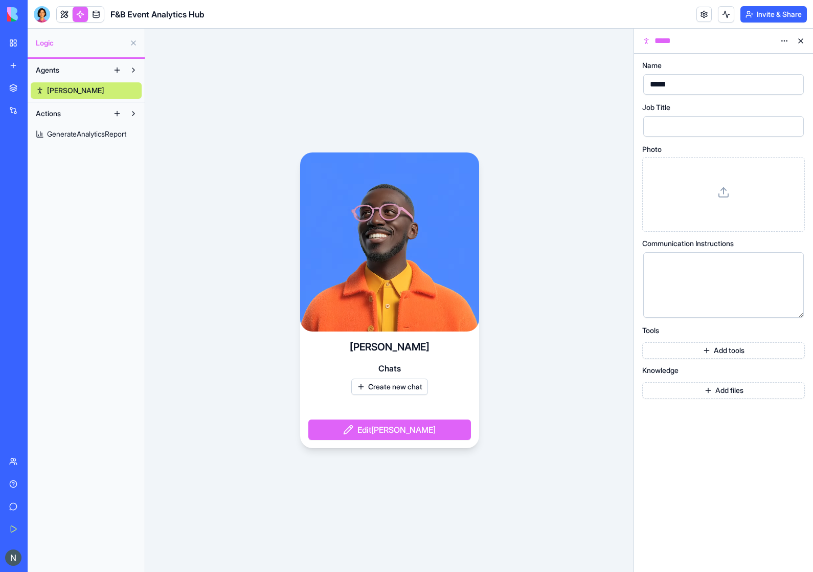
click at [135, 73] on button at bounding box center [133, 70] width 16 height 16
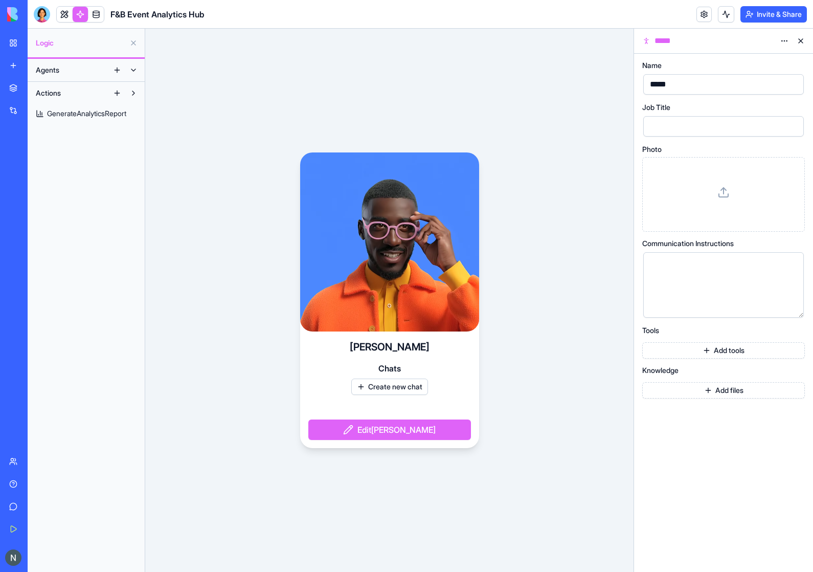
click at [135, 73] on button at bounding box center [133, 70] width 16 height 16
click at [119, 72] on button at bounding box center [117, 70] width 16 height 16
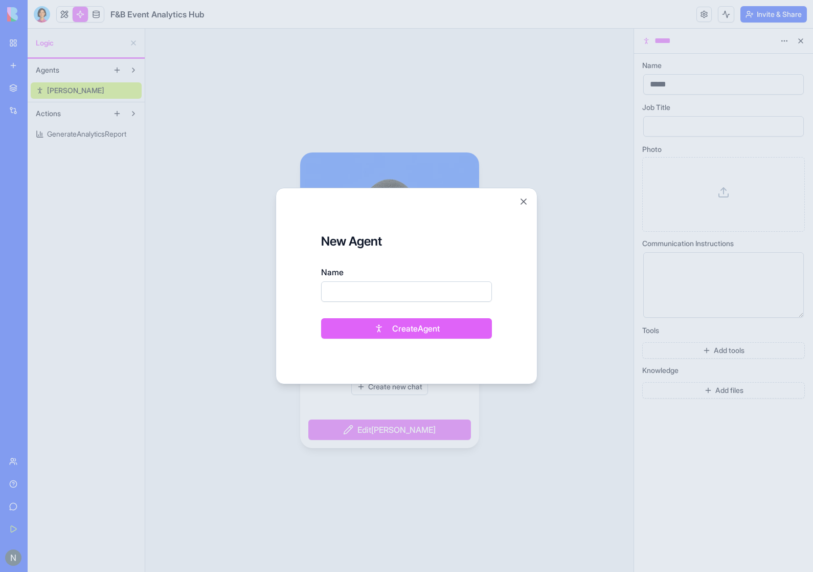
click at [522, 201] on button "Close" at bounding box center [523, 201] width 10 height 10
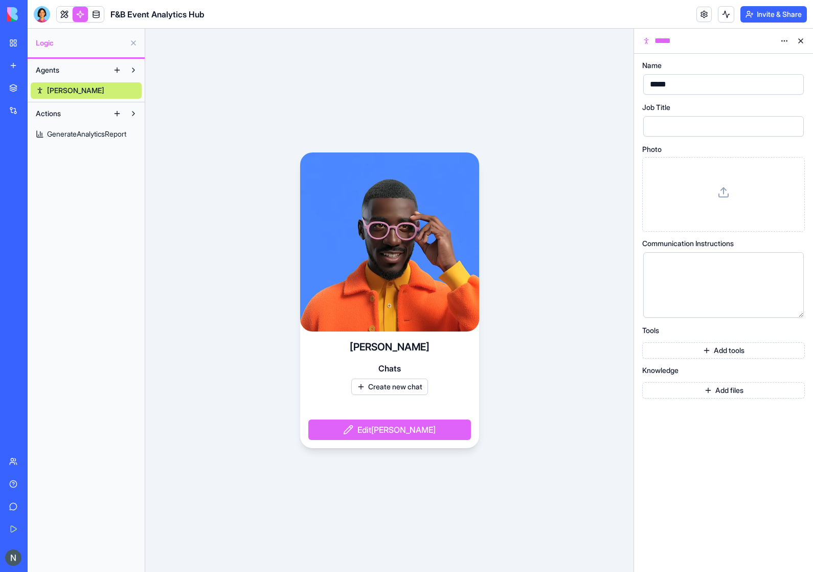
click at [115, 130] on span "GenerateAnalyticsReport" at bounding box center [86, 134] width 79 height 10
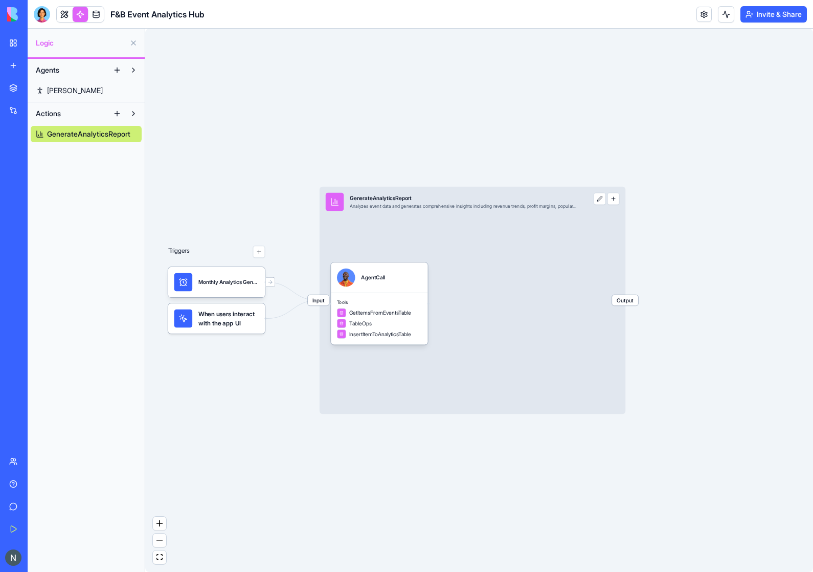
click at [106, 197] on div "Agents [PERSON_NAME] Actions GenerateAnalyticsReport" at bounding box center [86, 315] width 117 height 513
click at [114, 111] on button at bounding box center [117, 113] width 16 height 16
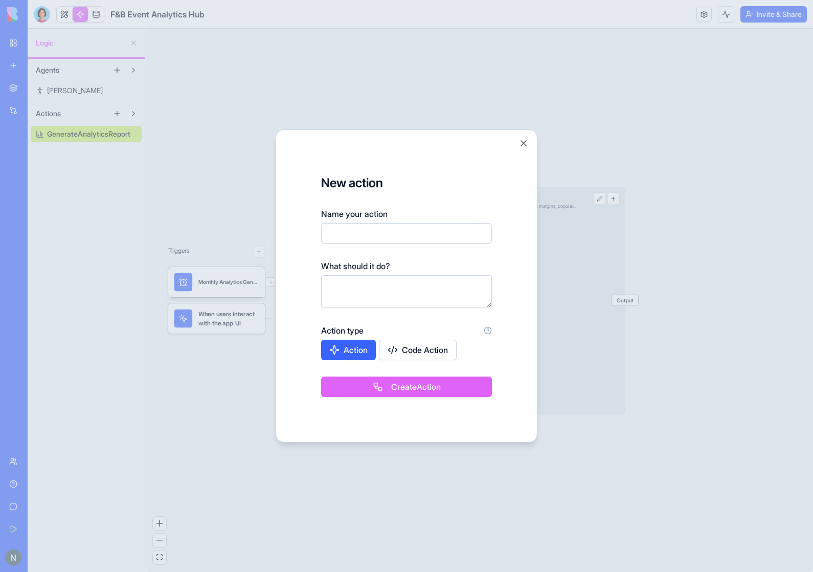
click at [517, 146] on form "New action Name your action What should it do? Action type Action Code Action C…" at bounding box center [406, 285] width 236 height 287
click at [526, 142] on button "Close" at bounding box center [523, 143] width 10 height 10
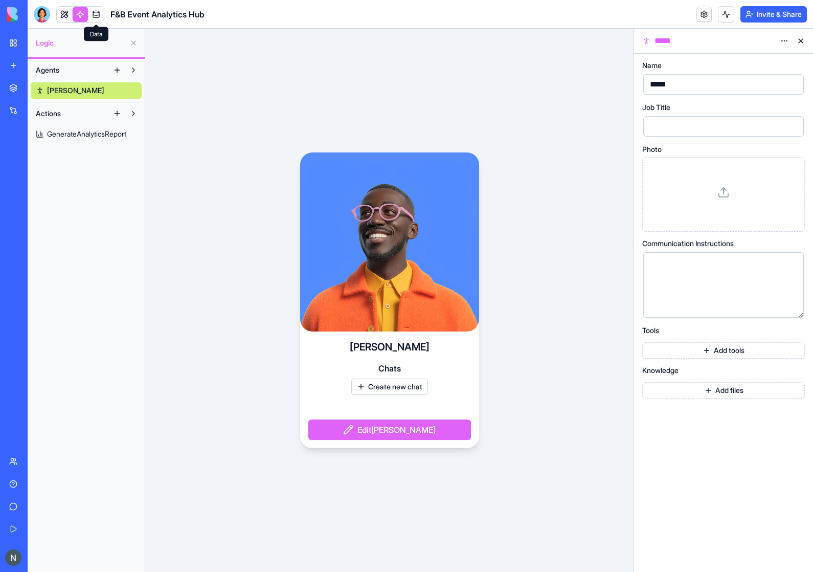
click at [96, 13] on link at bounding box center [95, 14] width 15 height 15
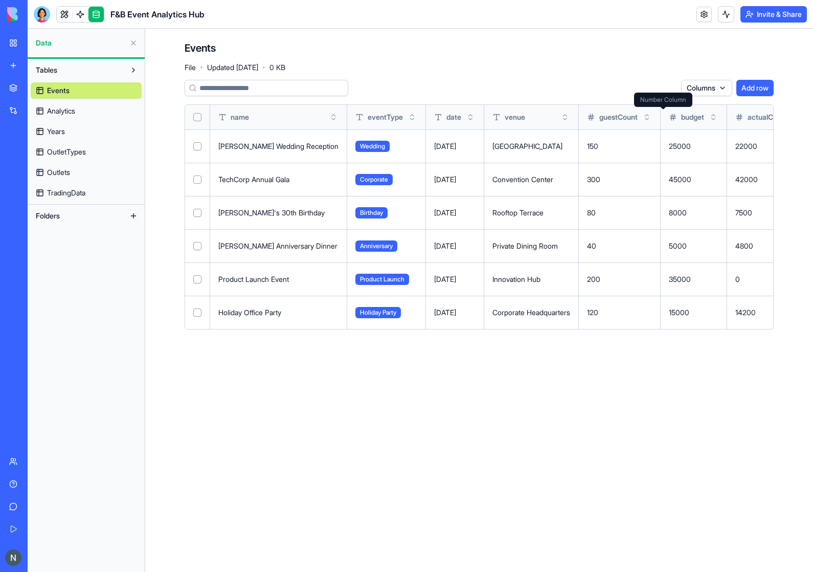
click at [681, 117] on span "budget" at bounding box center [692, 117] width 23 height 10
click at [709, 94] on body "BETA My Workspace New app Marketplace Integrations Recent F&B Event Analytics H…" at bounding box center [406, 286] width 813 height 572
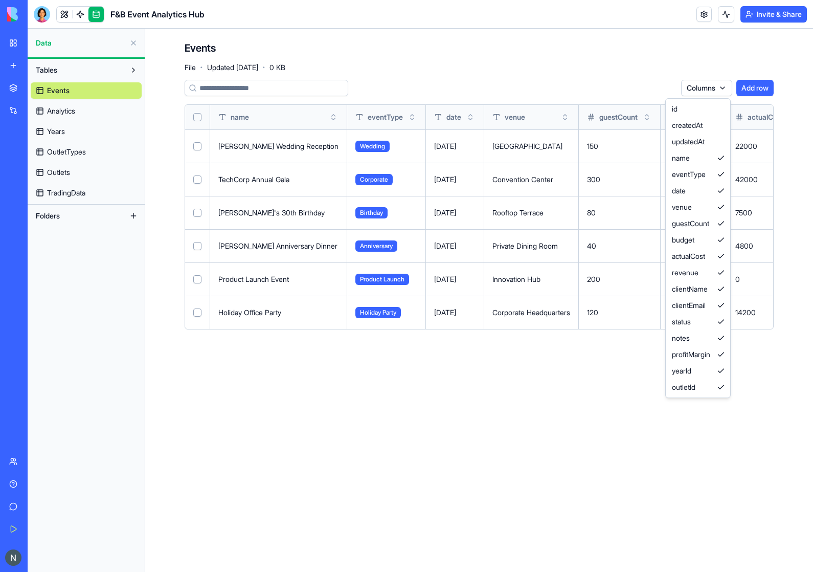
click at [703, 92] on html "BETA My Workspace New app Marketplace Integrations Recent F&B Event Analytics H…" at bounding box center [406, 286] width 813 height 572
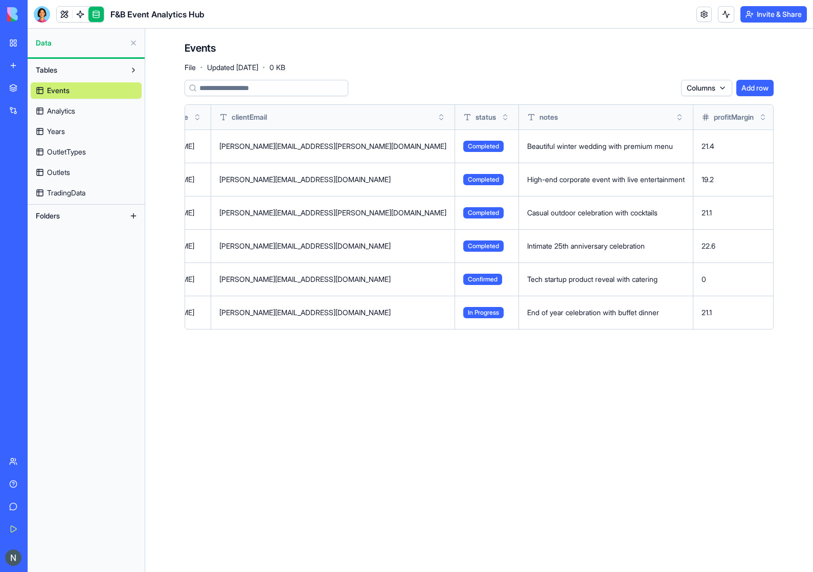
scroll to position [0, 746]
click at [694, 110] on th "profitMargin" at bounding box center [735, 117] width 83 height 25
click at [703, 85] on button "Columns" at bounding box center [706, 88] width 51 height 16
click at [709, 94] on button "Columns" at bounding box center [706, 88] width 51 height 16
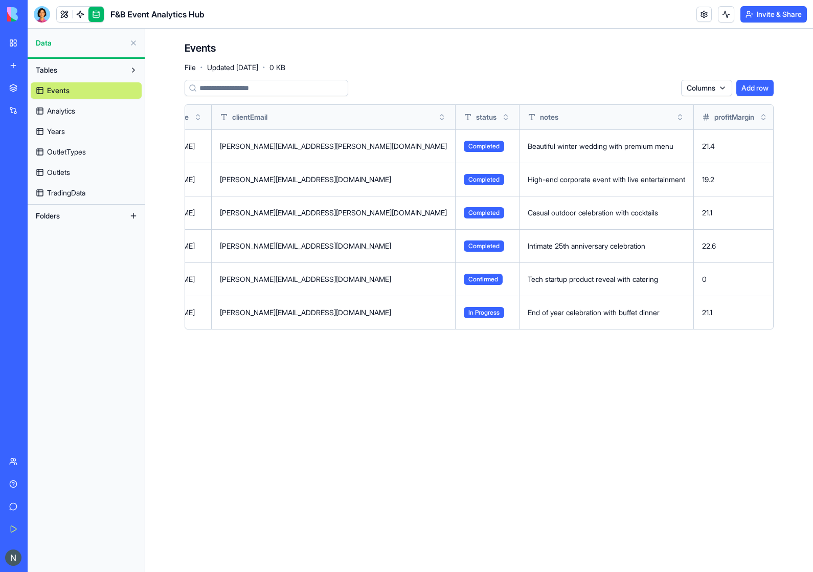
click at [719, 89] on button "Columns" at bounding box center [706, 88] width 51 height 16
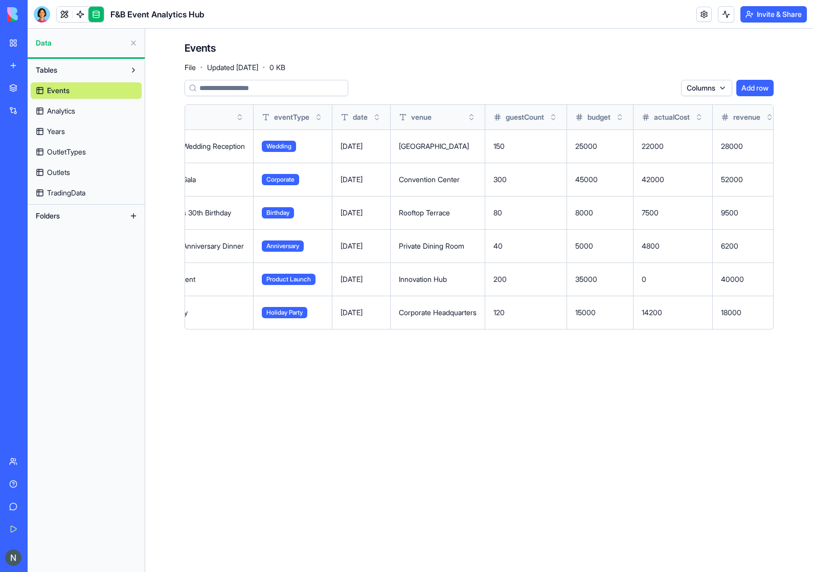
scroll to position [0, 86]
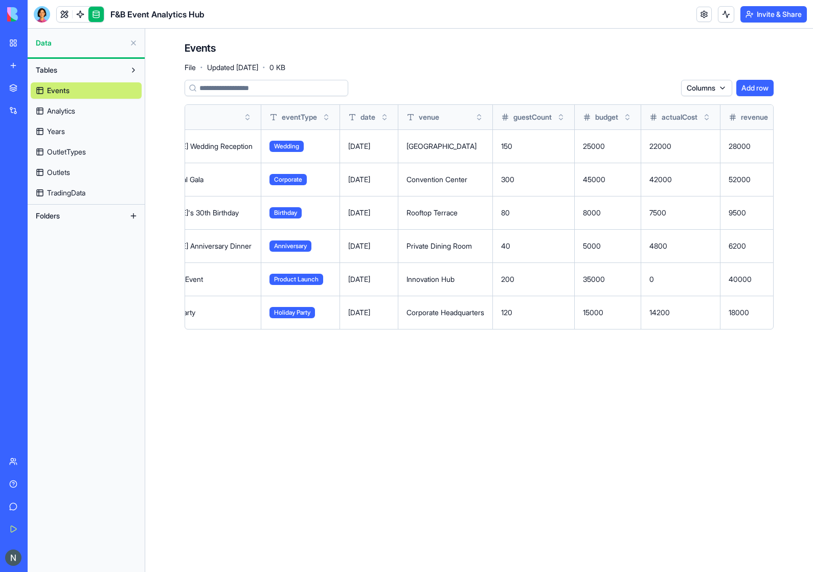
click at [59, 117] on link "Analytics" at bounding box center [86, 111] width 111 height 16
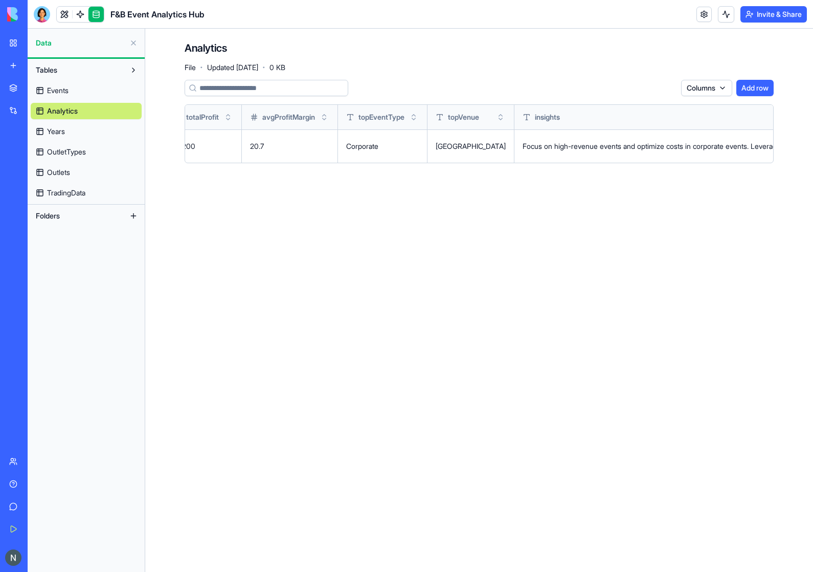
scroll to position [0, 259]
click at [93, 137] on link "Years" at bounding box center [86, 131] width 111 height 16
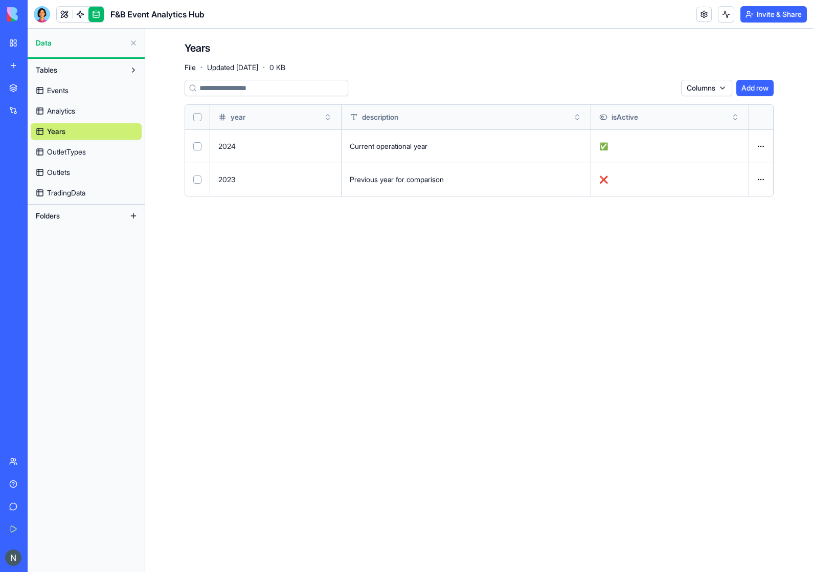
click at [75, 151] on span "OutletTypes" at bounding box center [66, 152] width 39 height 10
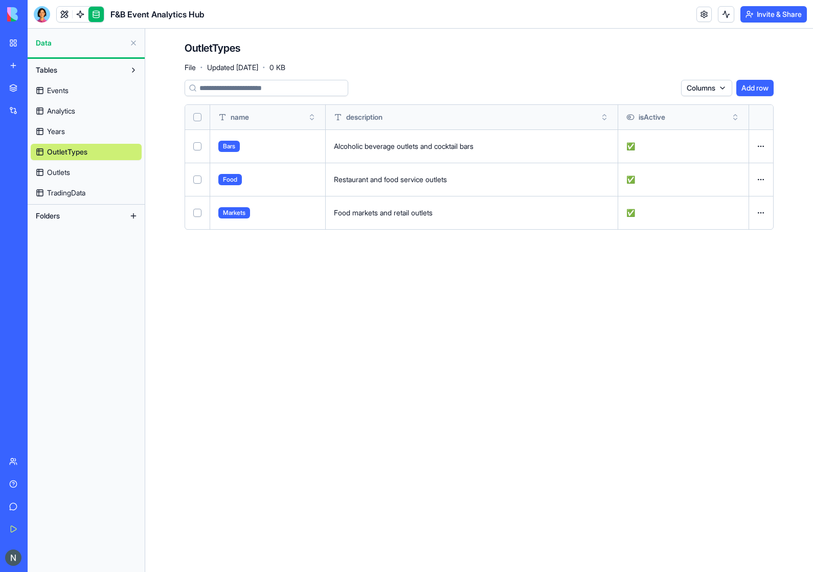
click at [53, 169] on span "Outlets" at bounding box center [58, 172] width 23 height 10
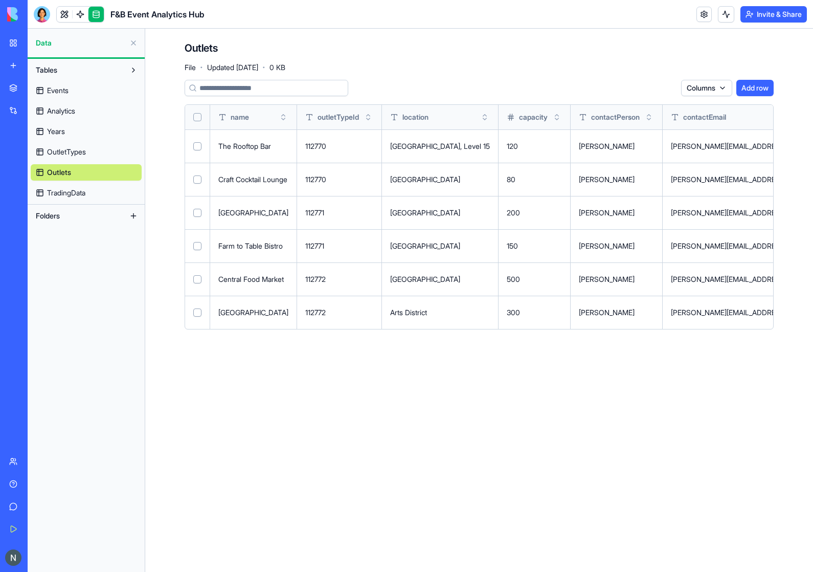
click at [61, 192] on span "TradingData" at bounding box center [66, 193] width 38 height 10
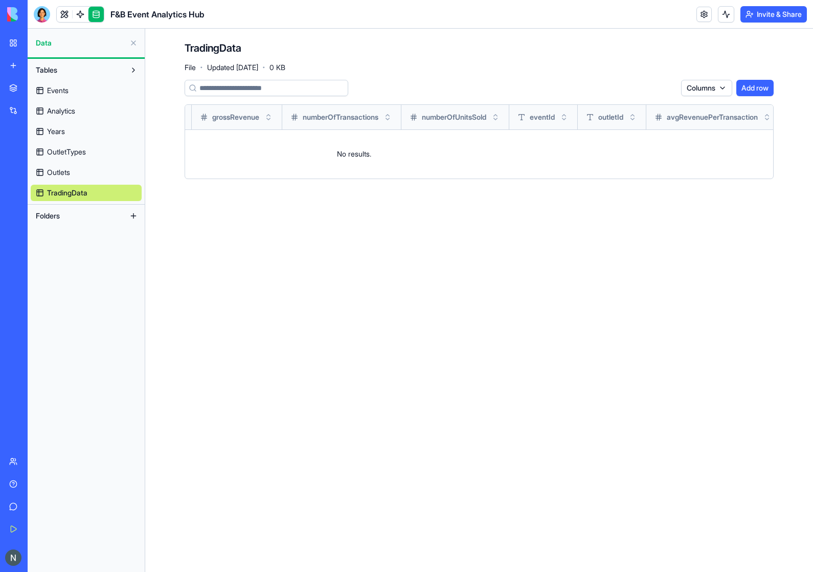
scroll to position [0, 384]
click at [73, 188] on span "TradingData" at bounding box center [67, 193] width 40 height 10
click at [71, 181] on div "Events Analytics Years OutletTypes Outlets TradingData" at bounding box center [86, 139] width 111 height 123
click at [69, 176] on span "Outlets" at bounding box center [58, 172] width 23 height 10
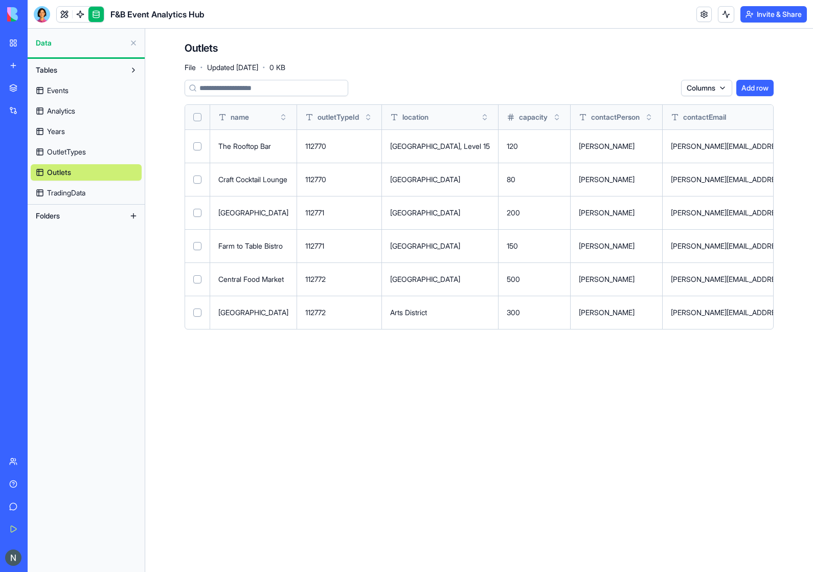
click at [134, 214] on button at bounding box center [133, 216] width 16 height 16
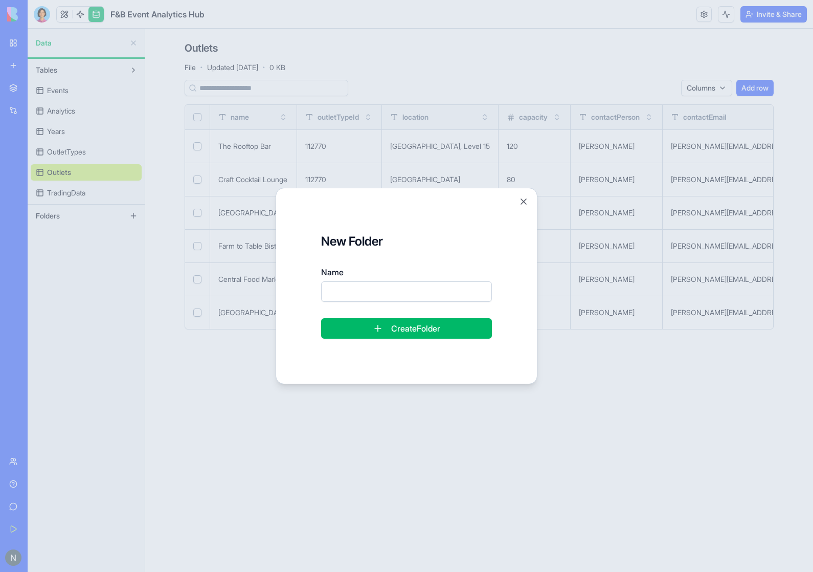
click at [523, 203] on button "Close" at bounding box center [523, 201] width 10 height 10
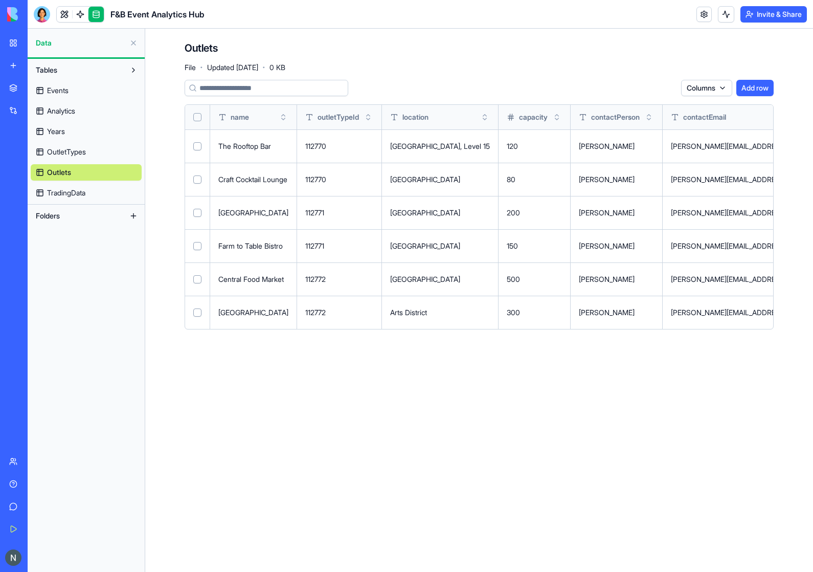
click at [629, 255] on td "[PERSON_NAME]" at bounding box center [617, 245] width 92 height 33
click at [719, 15] on button at bounding box center [726, 14] width 16 height 16
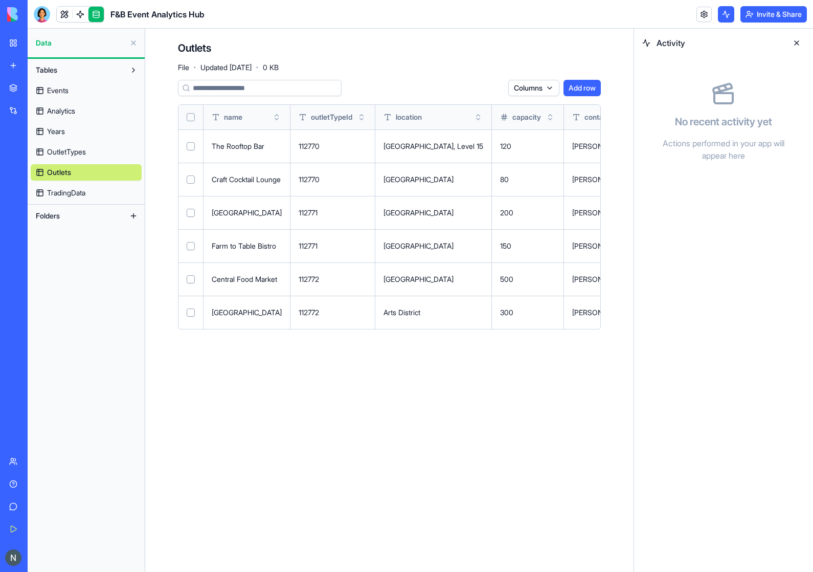
click at [792, 43] on button at bounding box center [796, 43] width 16 height 16
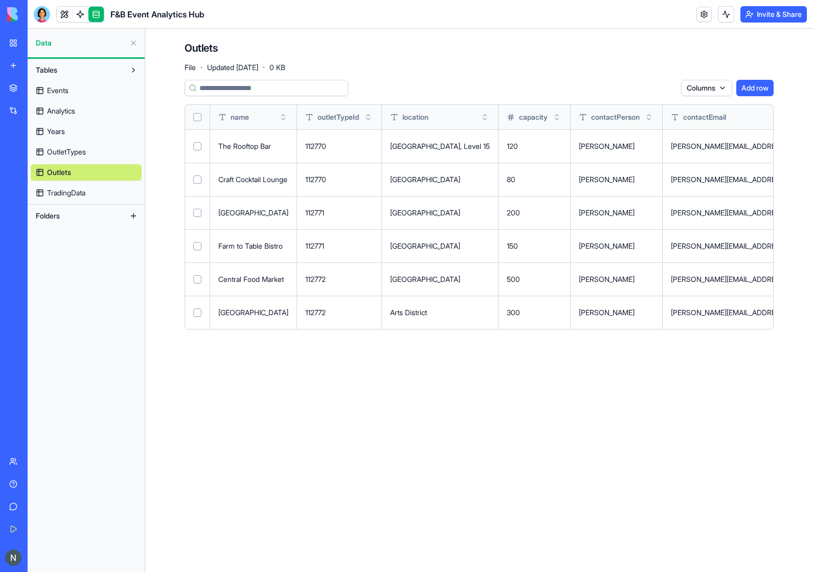
click at [82, 20] on link at bounding box center [80, 14] width 15 height 15
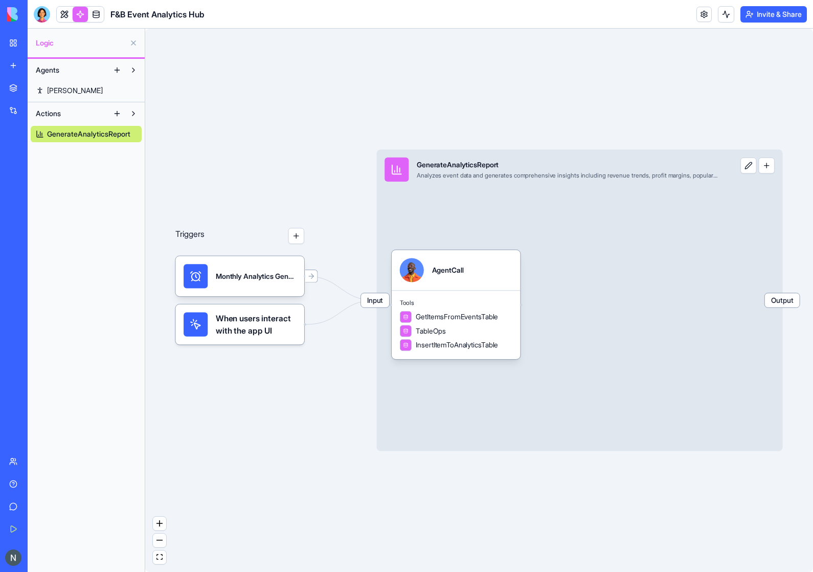
click at [69, 15] on link at bounding box center [64, 14] width 15 height 15
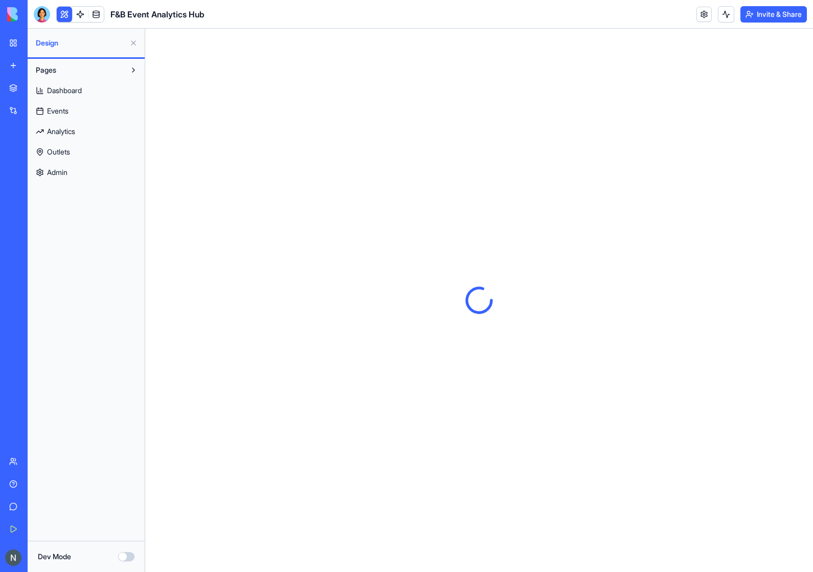
click at [77, 16] on link at bounding box center [80, 14] width 15 height 15
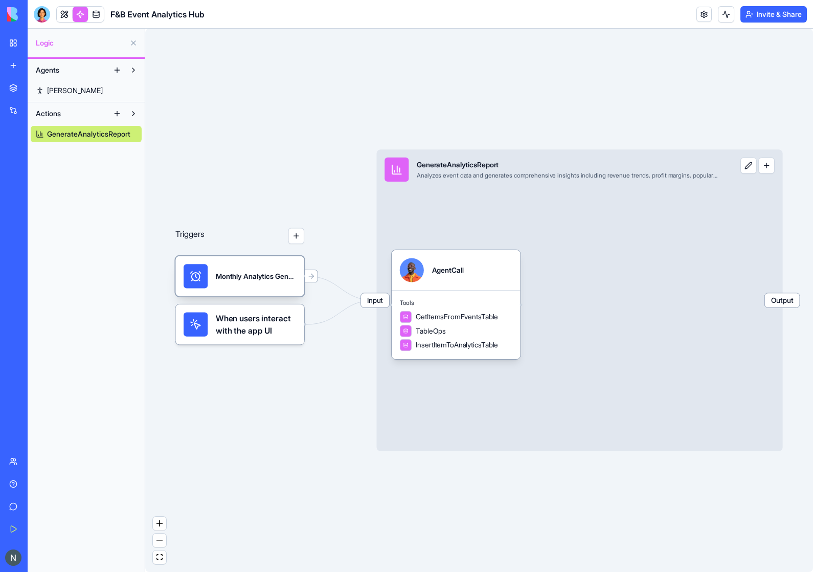
click at [230, 271] on div "Monthly Analytics GenerationTrigger" at bounding box center [256, 276] width 80 height 10
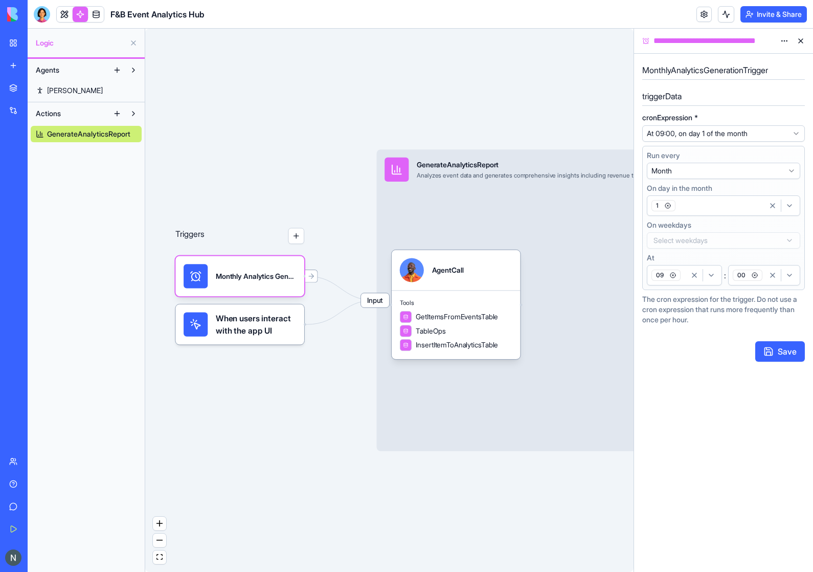
click at [261, 305] on div "When users interact with the app UI" at bounding box center [239, 324] width 129 height 40
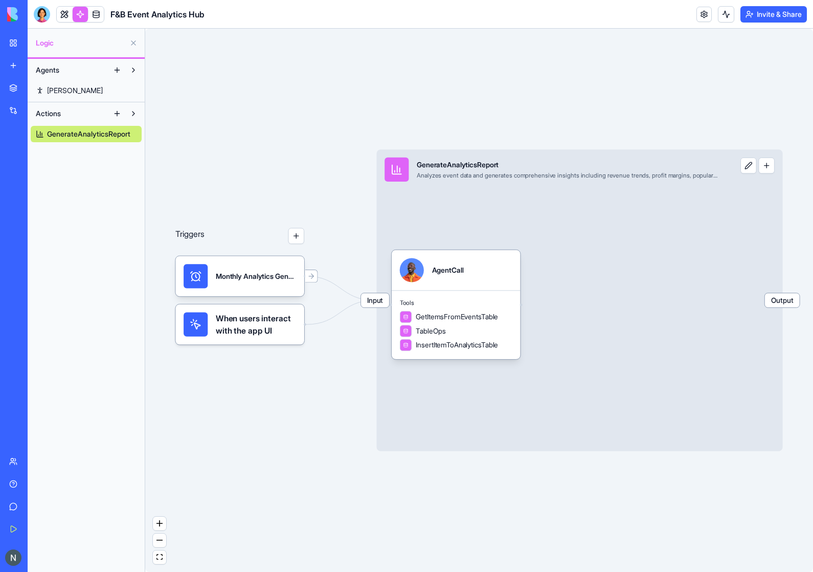
click at [11, 487] on link "Help" at bounding box center [23, 483] width 41 height 20
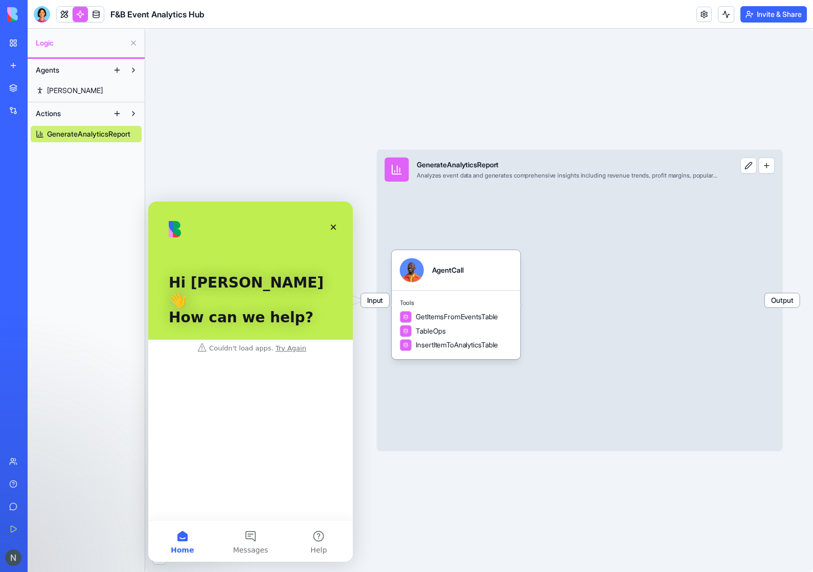
click at [283, 334] on div "Hi [PERSON_NAME] 👋 How can we help?" at bounding box center [250, 278] width 184 height 155
click at [250, 533] on button "Messages" at bounding box center [250, 540] width 68 height 41
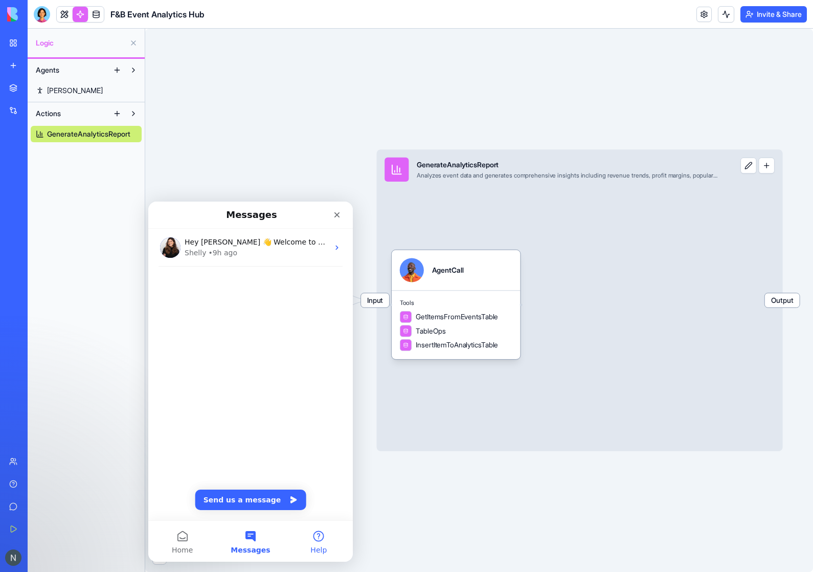
click at [332, 537] on button "Help" at bounding box center [319, 540] width 68 height 41
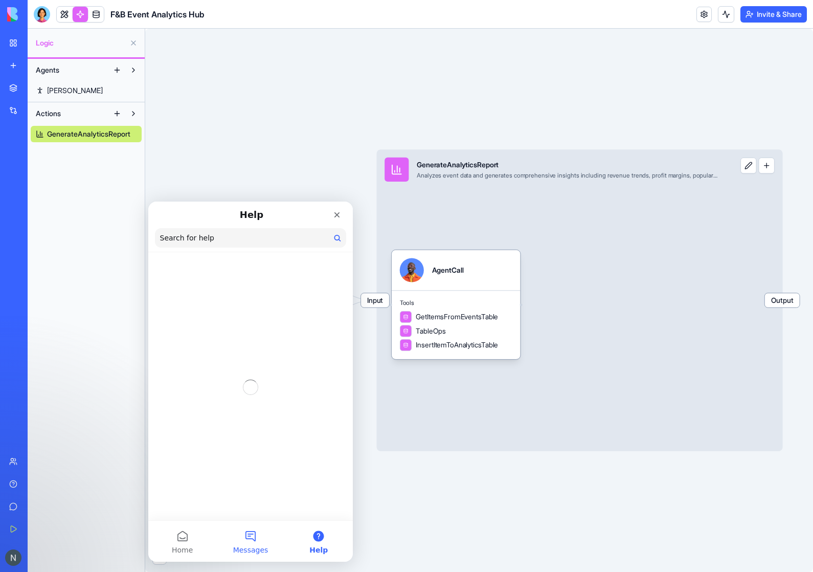
click at [253, 547] on span "Messages" at bounding box center [250, 549] width 35 height 7
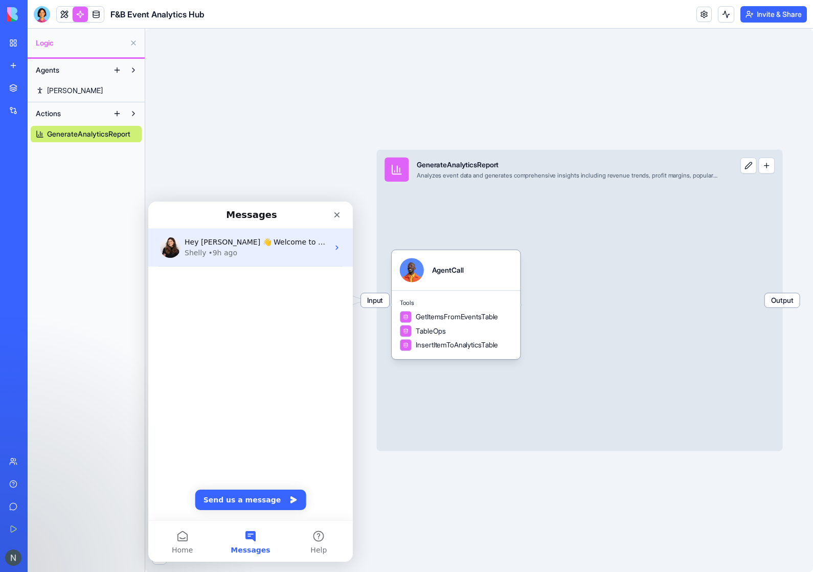
click at [256, 257] on div "[PERSON_NAME] • 9h ago" at bounding box center [257, 252] width 144 height 11
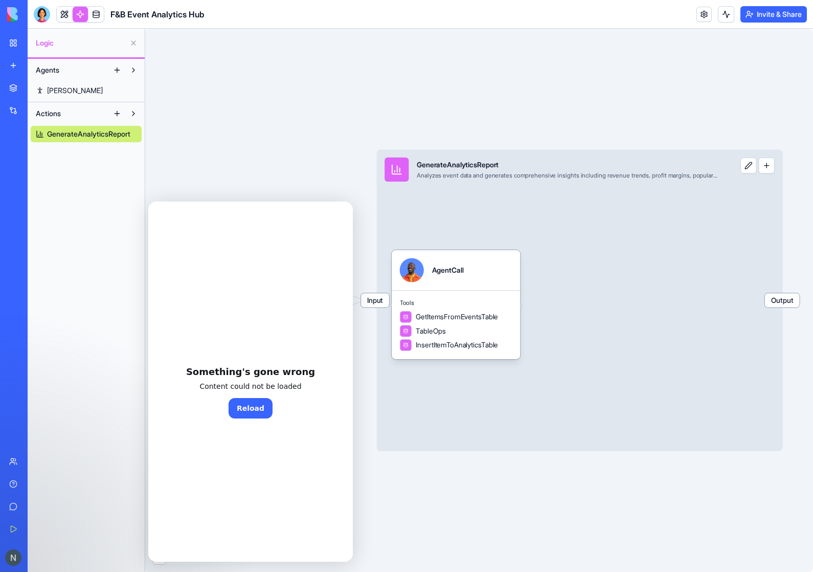
click at [252, 413] on button "Reload" at bounding box center [251, 408] width 44 height 20
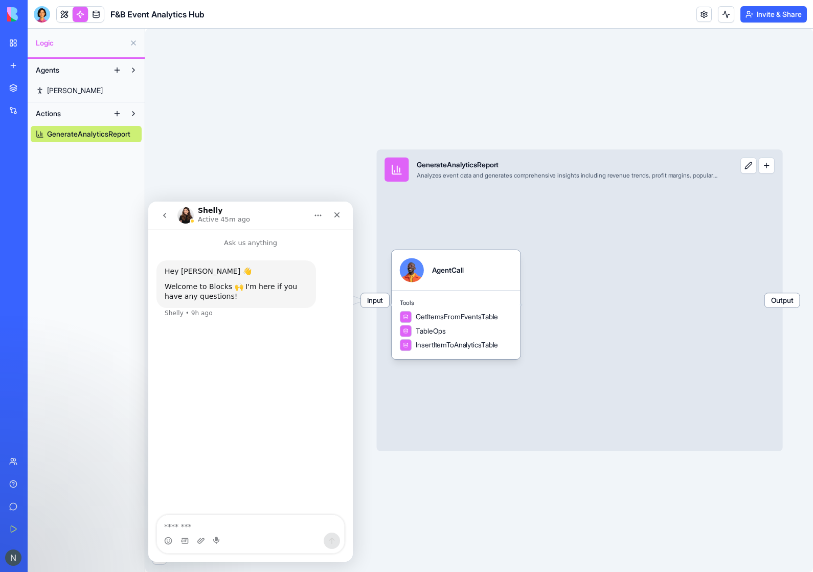
click at [187, 220] on img "Intercom messenger" at bounding box center [185, 215] width 16 height 16
click at [201, 526] on textarea "Message…" at bounding box center [250, 523] width 187 height 17
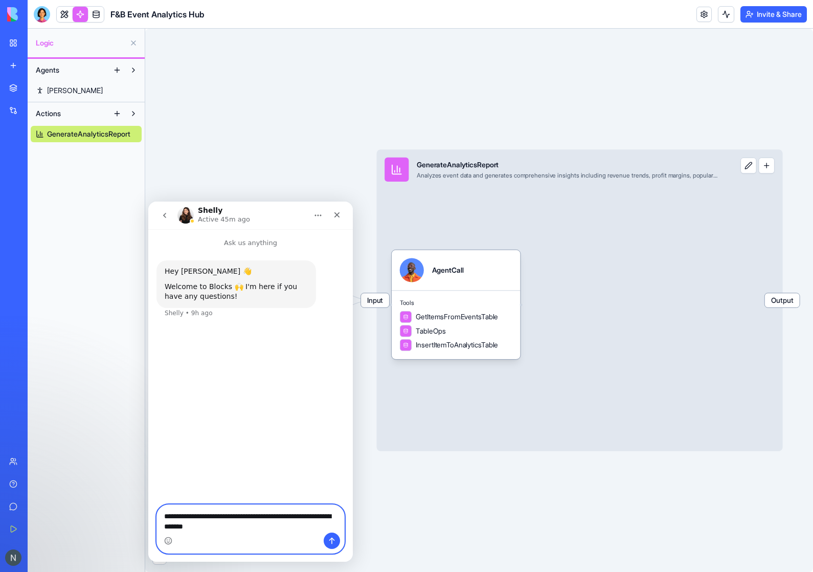
type textarea "**********"
click at [354, 556] on div "Triggers Monthly Analytics GenerationTrigger When users interact with the app U…" at bounding box center [479, 300] width 668 height 543
click at [337, 537] on button "Send a message…" at bounding box center [332, 540] width 16 height 16
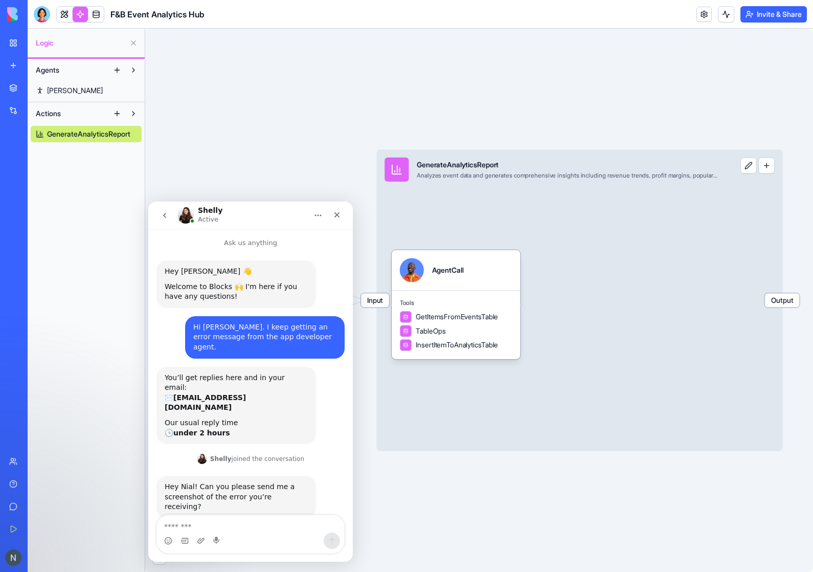
click at [41, 16] on div at bounding box center [42, 14] width 16 height 16
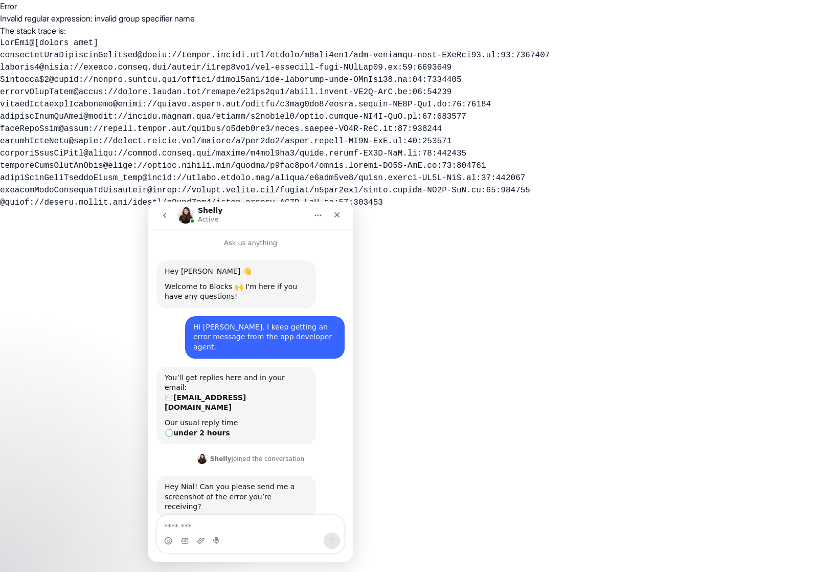
click at [164, 213] on icon "go back" at bounding box center [165, 215] width 8 height 8
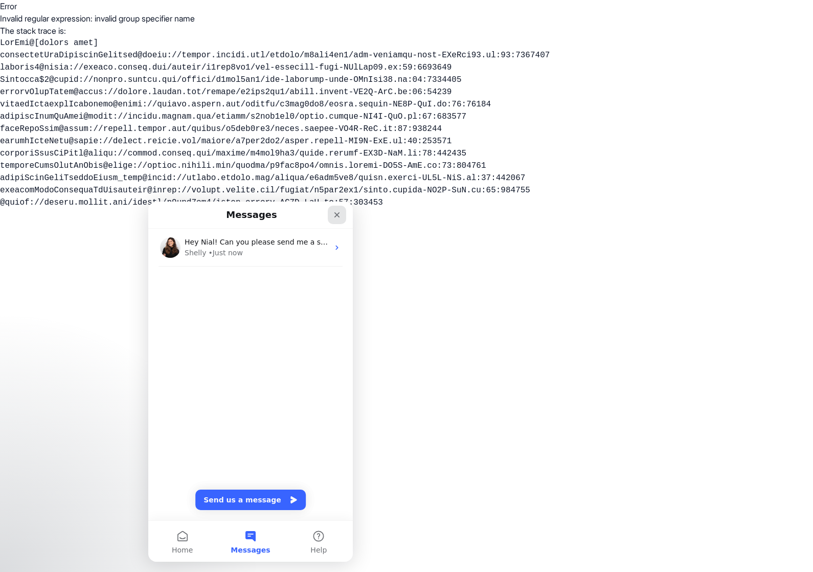
click at [330, 212] on div "Close" at bounding box center [337, 215] width 18 height 18
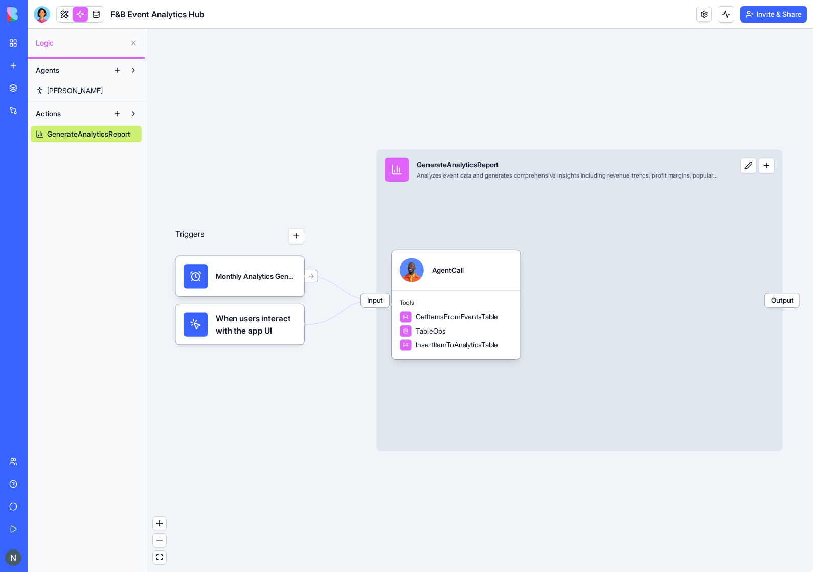
click at [14, 486] on link "Help" at bounding box center [23, 483] width 41 height 20
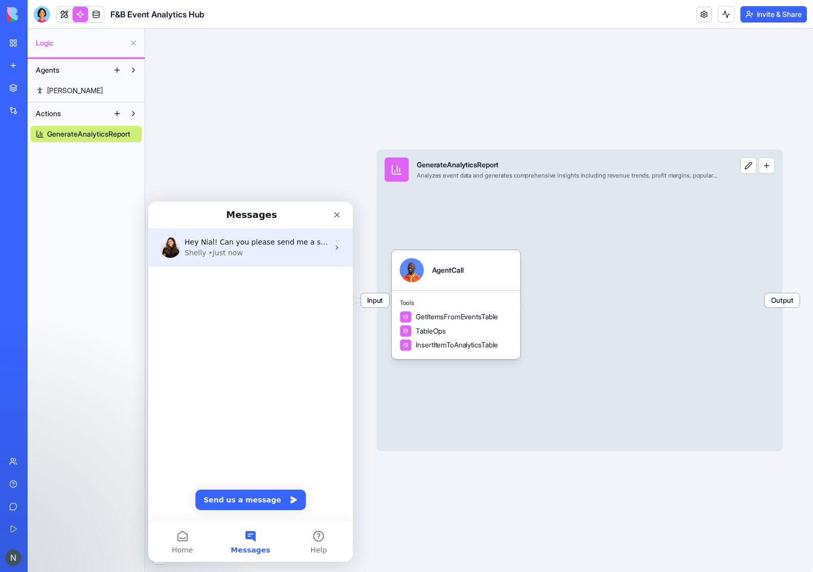
click at [226, 251] on div "• Just now" at bounding box center [225, 252] width 34 height 11
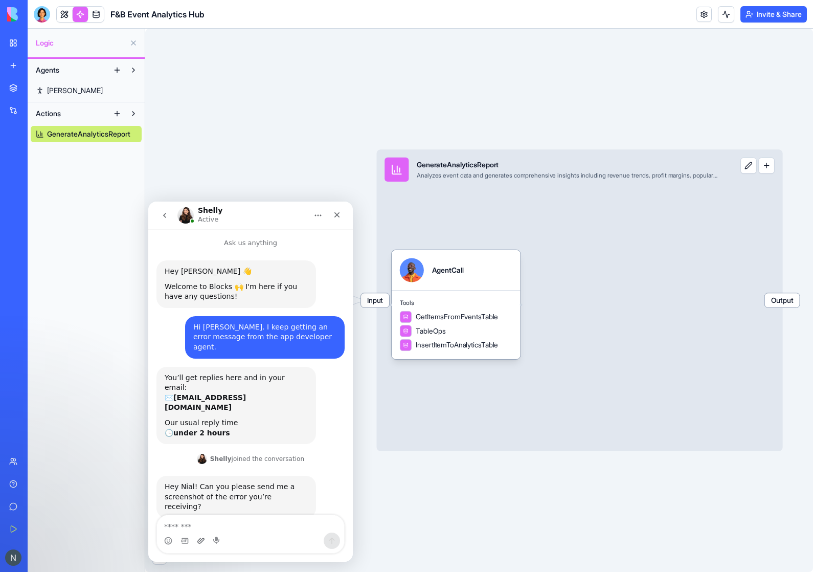
click at [204, 537] on icon "Upload attachment" at bounding box center [201, 540] width 8 height 8
click at [182, 531] on textarea "Message…" at bounding box center [250, 523] width 187 height 17
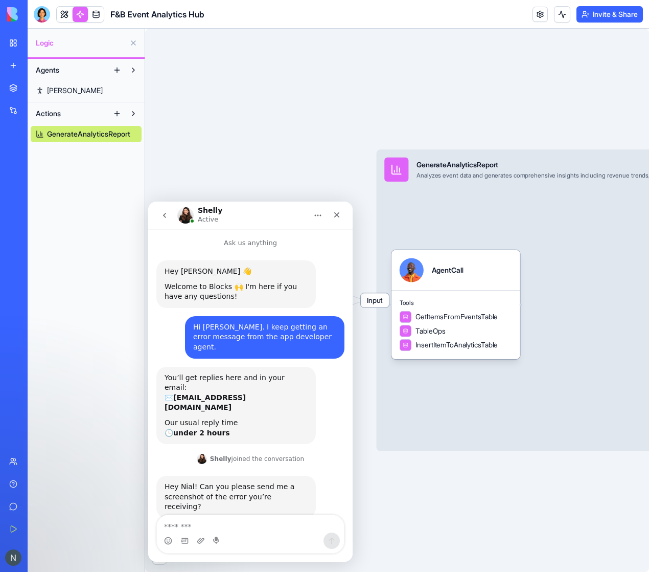
click at [86, 220] on div "Agents [PERSON_NAME] Actions GenerateAnalyticsReport" at bounding box center [86, 315] width 117 height 513
click at [79, 265] on div "Agents [PERSON_NAME] Actions GenerateAnalyticsReport" at bounding box center [86, 315] width 117 height 513
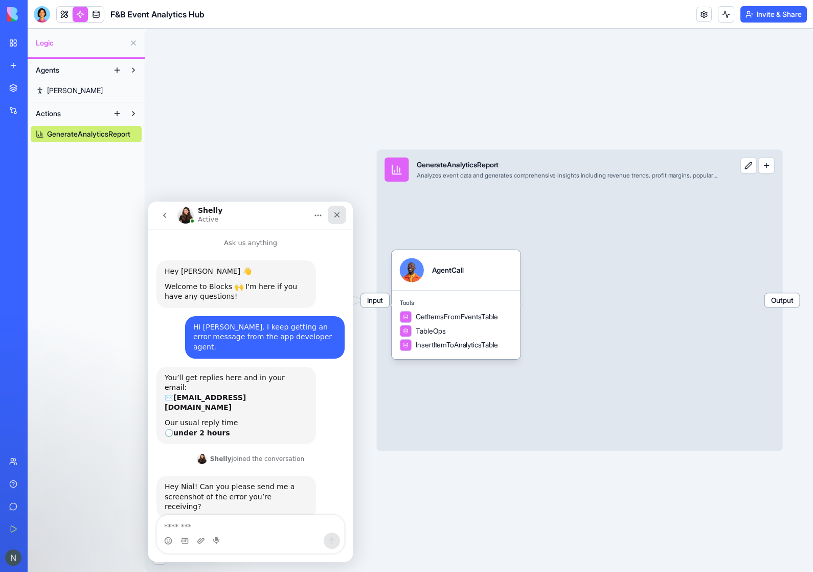
click at [335, 214] on icon "Close" at bounding box center [337, 215] width 8 height 8
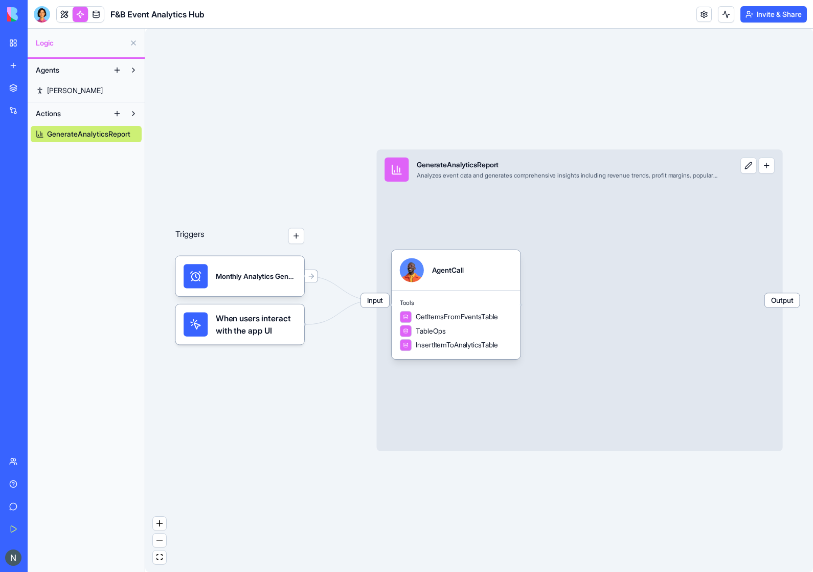
click at [42, 21] on div at bounding box center [42, 14] width 16 height 16
click at [15, 481] on link "Help" at bounding box center [23, 483] width 41 height 20
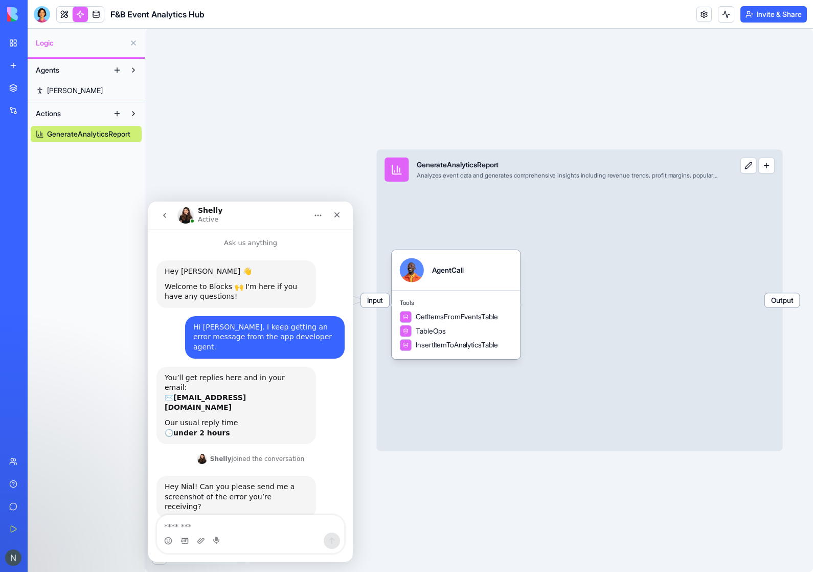
click at [188, 539] on icon "Gif picker" at bounding box center [184, 540] width 7 height 6
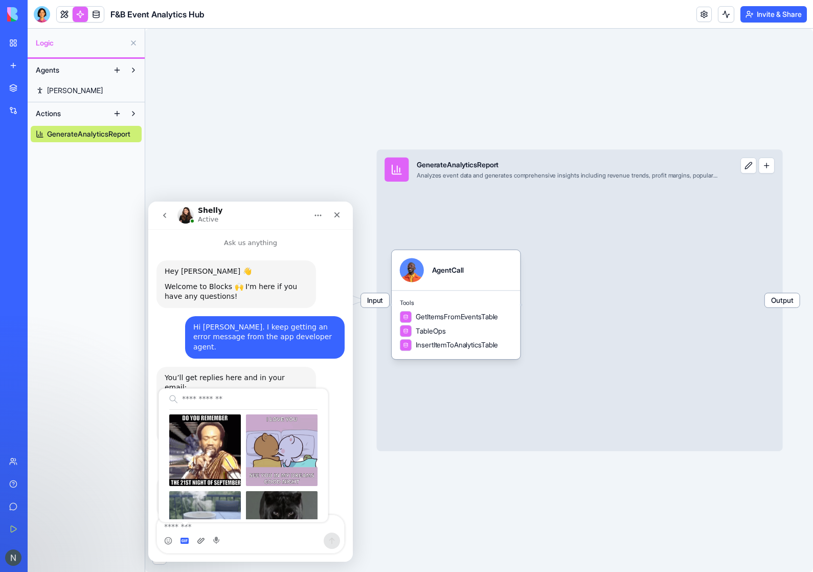
click at [203, 541] on icon "Upload attachment" at bounding box center [201, 540] width 8 height 8
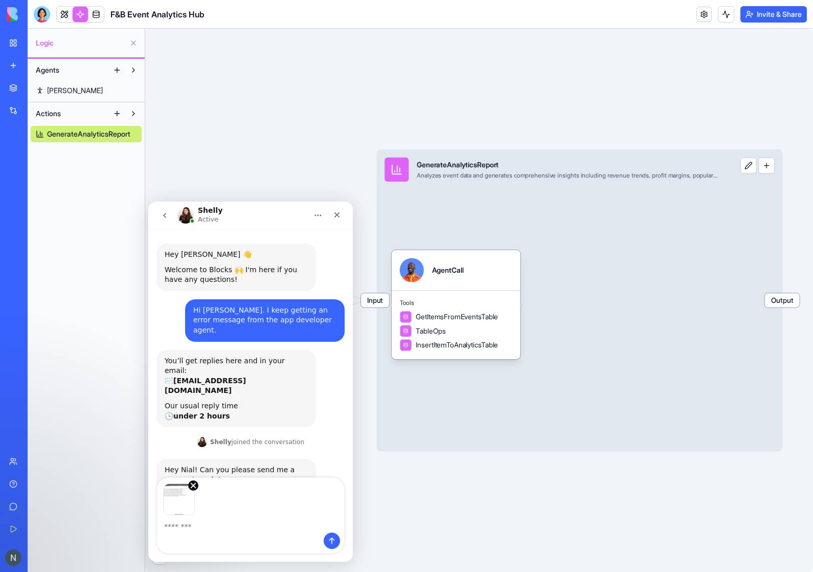
scroll to position [18, 0]
click at [328, 552] on div "Intercom messenger" at bounding box center [250, 515] width 187 height 75
click at [326, 542] on button "Send a message…" at bounding box center [332, 540] width 16 height 16
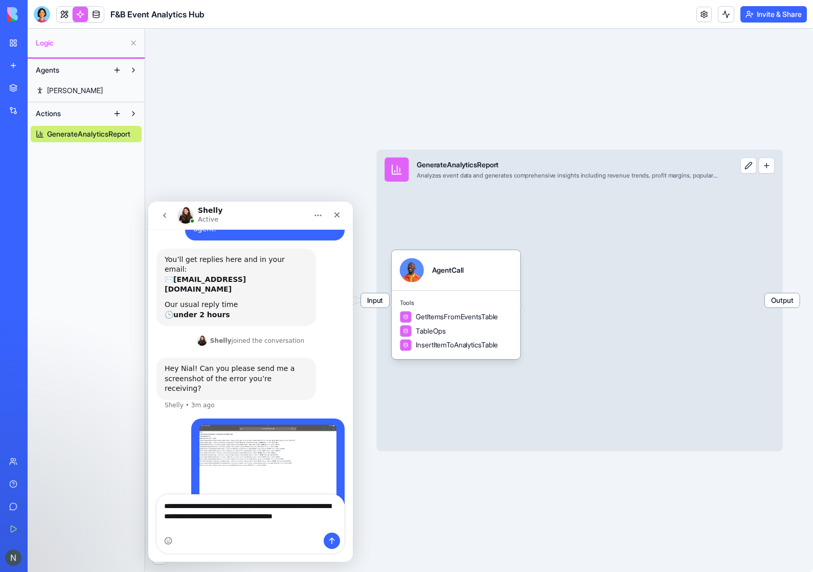
scroll to position [115, 0]
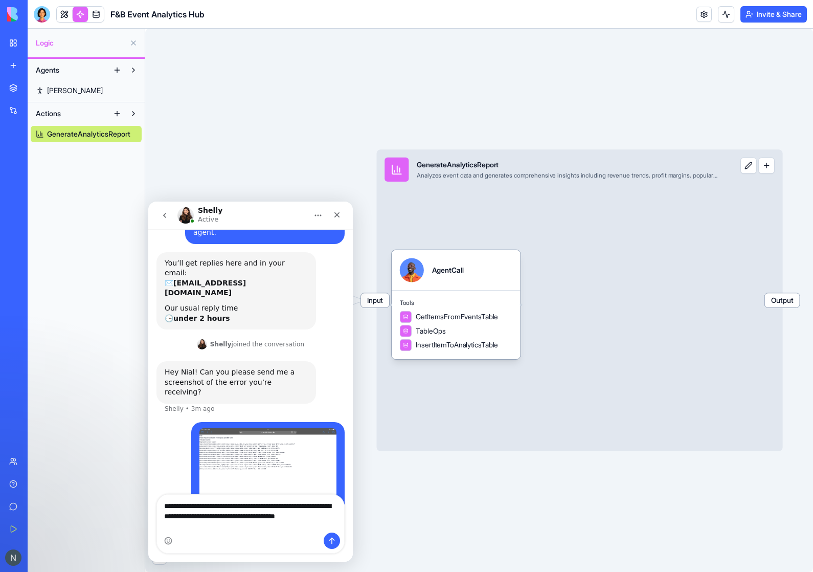
type textarea "**********"
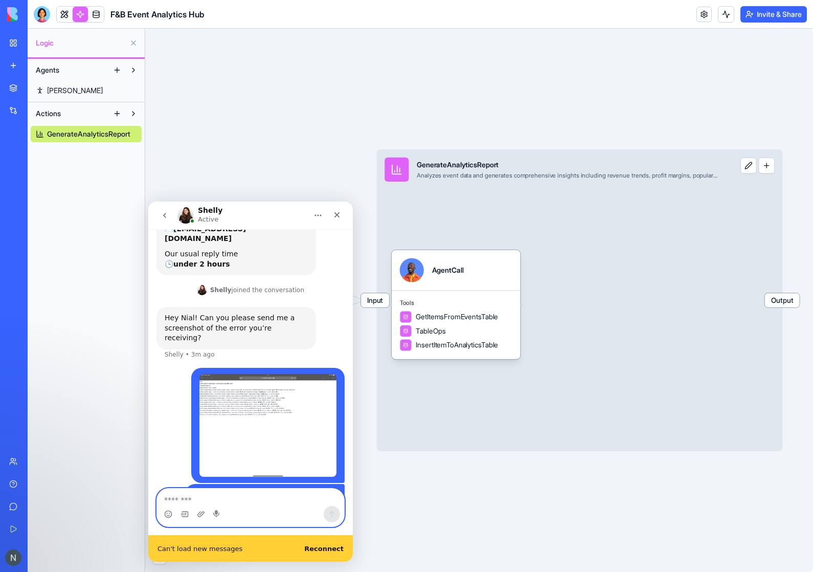
scroll to position [173, 0]
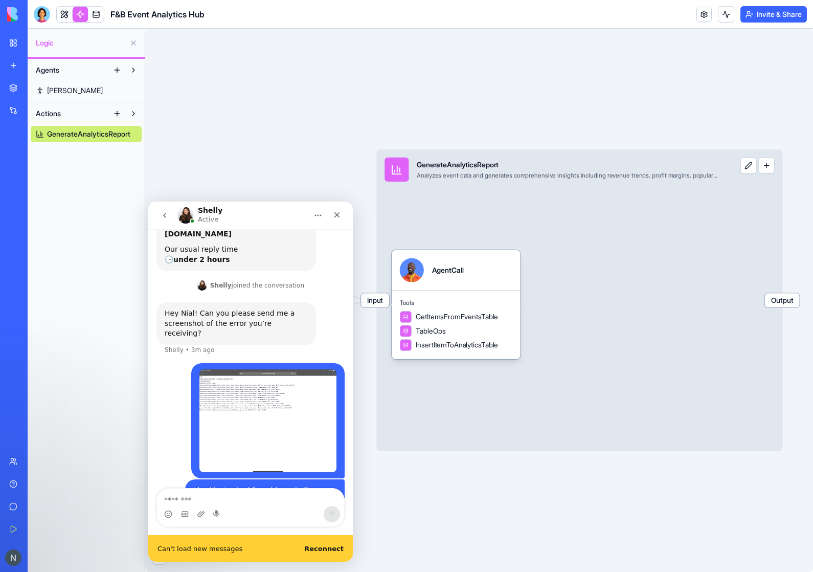
click at [325, 542] on div "Can't load new messages Reconnect" at bounding box center [250, 548] width 205 height 27
click at [328, 545] on b "Reconnect" at bounding box center [323, 548] width 39 height 8
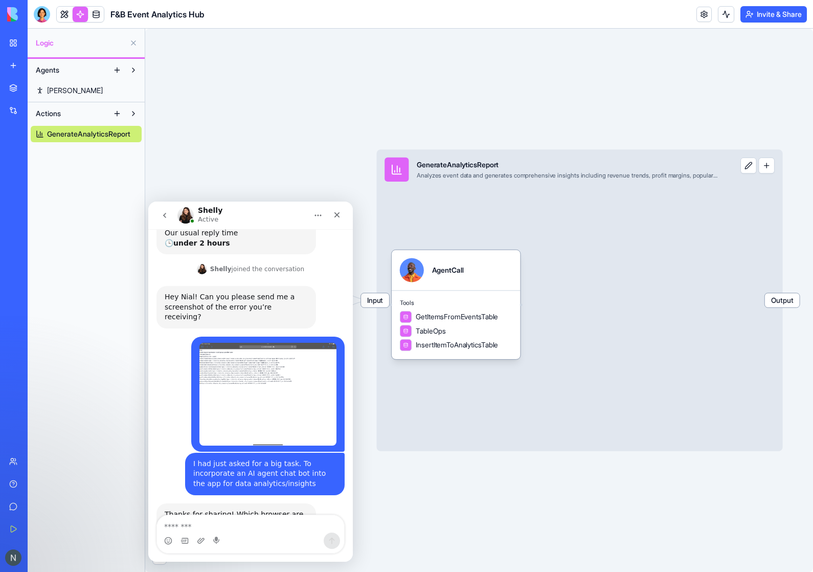
scroll to position [196, 0]
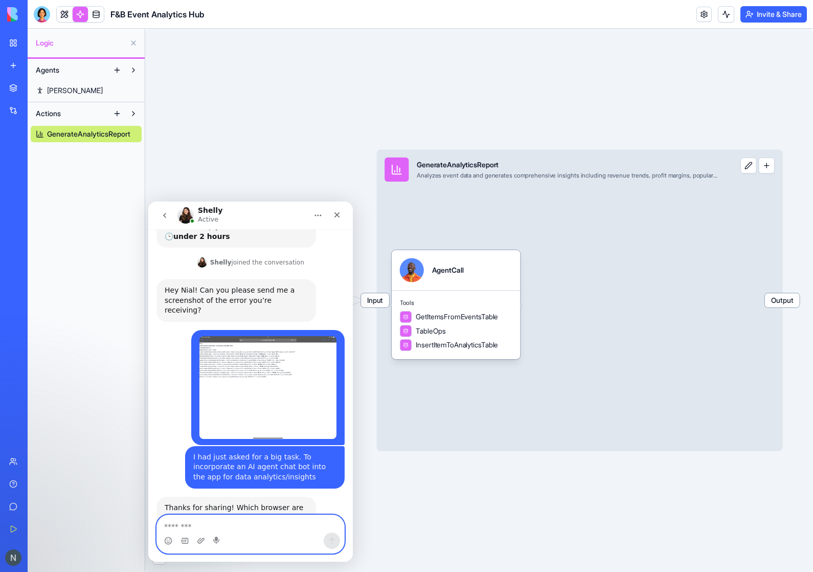
click at [186, 527] on textarea "Message…" at bounding box center [250, 523] width 187 height 17
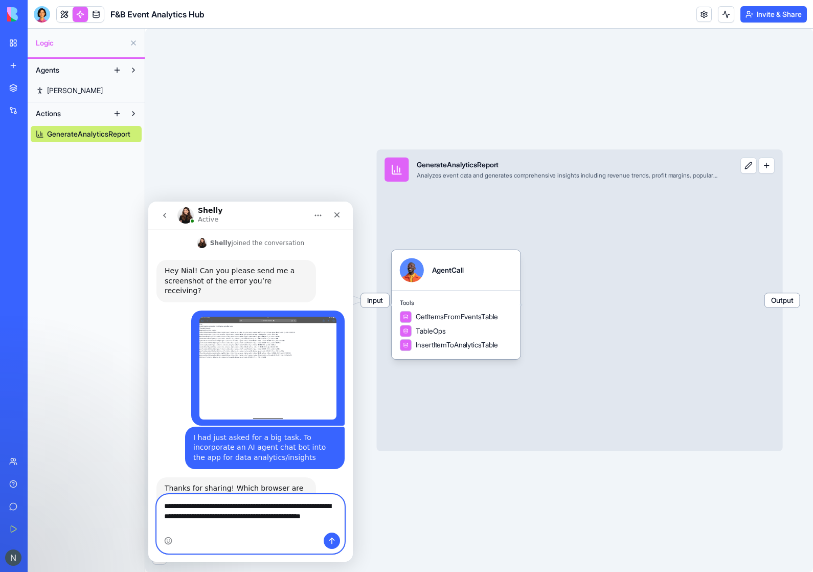
scroll to position [217, 0]
type textarea "**********"
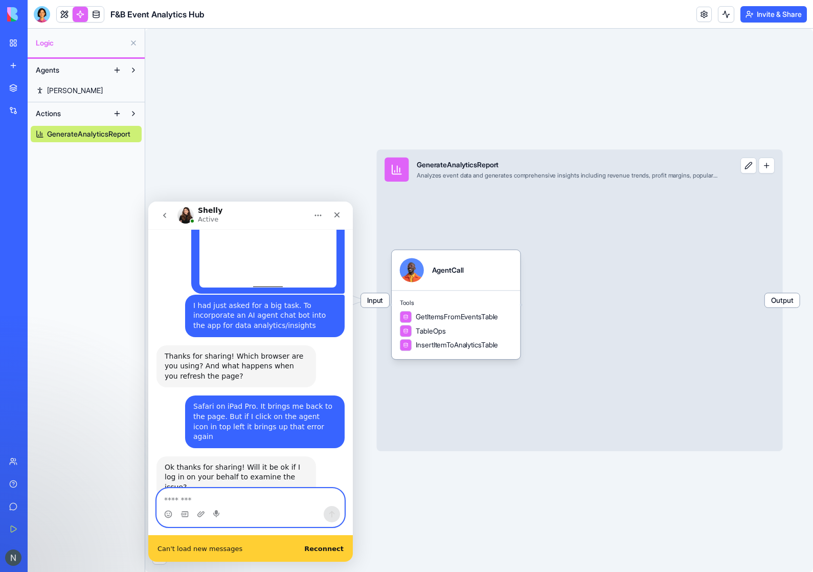
scroll to position [352, 0]
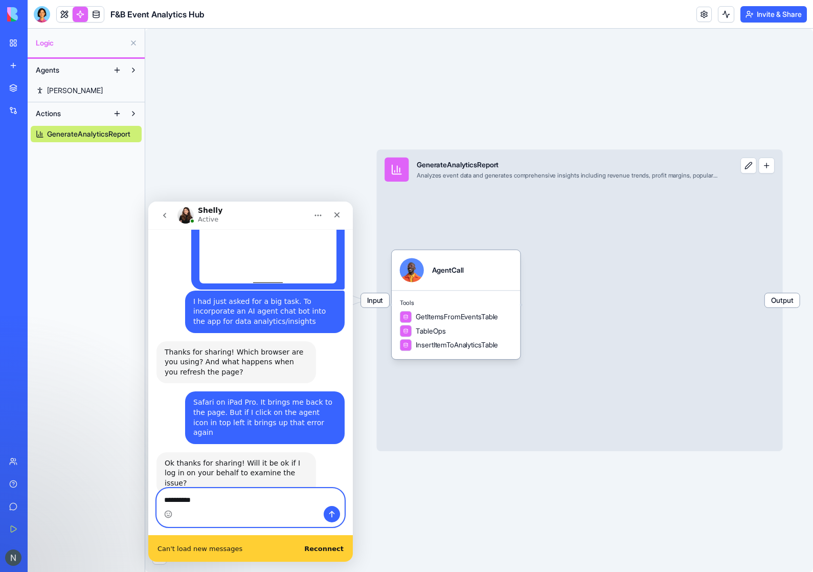
type textarea "**********"
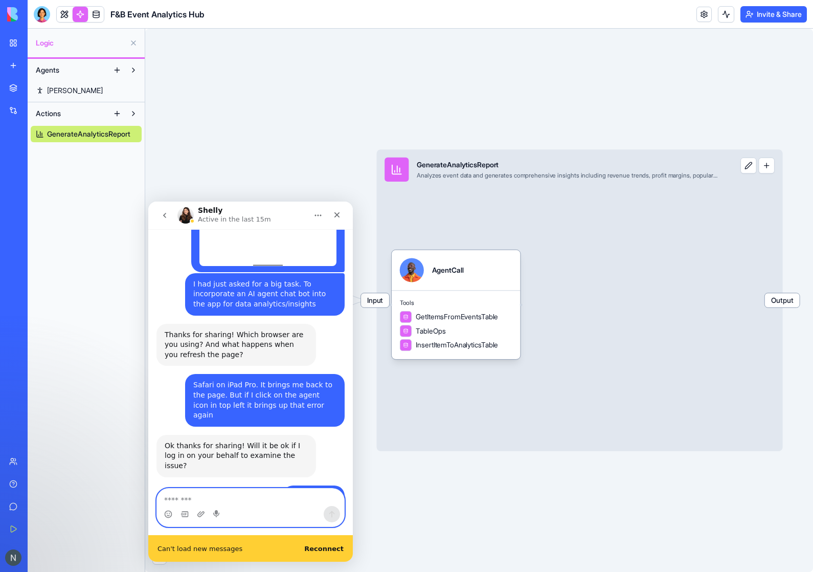
scroll to position [373, 0]
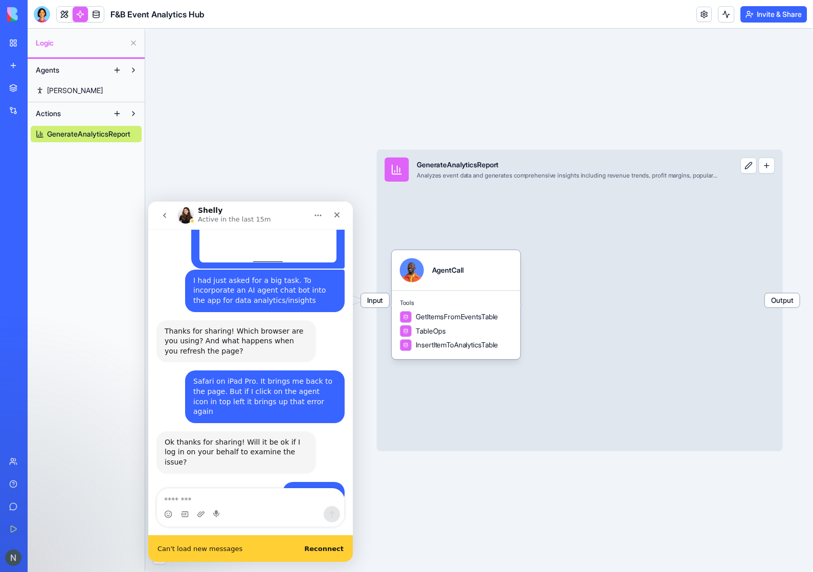
click at [328, 548] on b "Reconnect" at bounding box center [323, 548] width 39 height 8
click at [327, 549] on b "Reconnect" at bounding box center [323, 548] width 39 height 8
click at [307, 550] on div "Can't load new messages Reconnect" at bounding box center [250, 548] width 205 height 27
click at [321, 550] on b "Reconnect" at bounding box center [323, 548] width 39 height 8
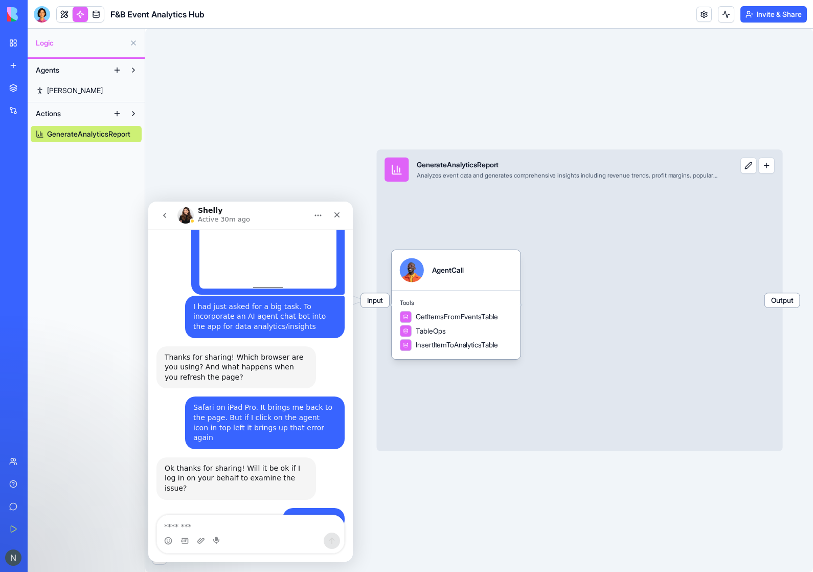
scroll to position [346, 0]
click at [189, 211] on img "Intercom messenger" at bounding box center [185, 215] width 16 height 16
click at [315, 217] on icon "Home" at bounding box center [318, 215] width 8 height 8
click at [273, 220] on div "[PERSON_NAME] Active 30m ago" at bounding box center [242, 216] width 130 height 18
click at [567, 1] on header "F&B Event Analytics Hub Invite & Share" at bounding box center [420, 14] width 785 height 29
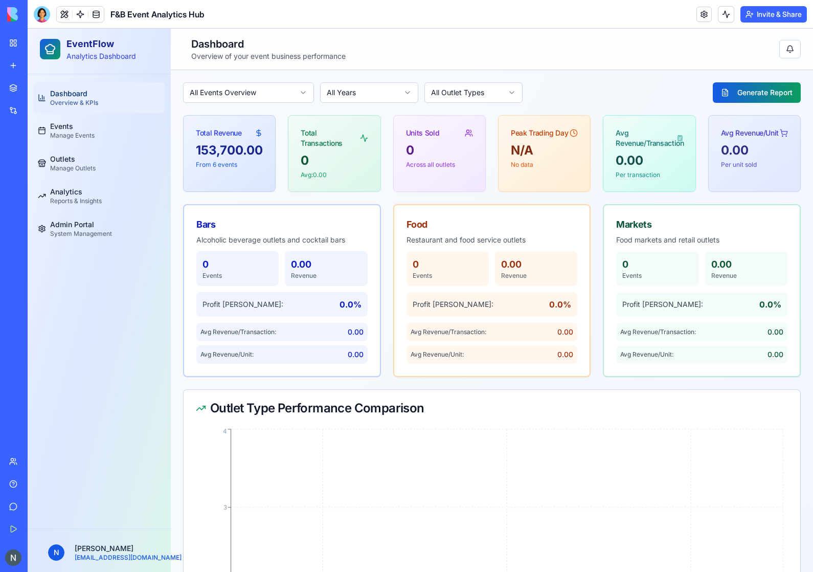
click at [32, 29] on div "EventFlow Analytics Dashboard" at bounding box center [99, 52] width 143 height 46
click at [46, 11] on div at bounding box center [42, 14] width 16 height 16
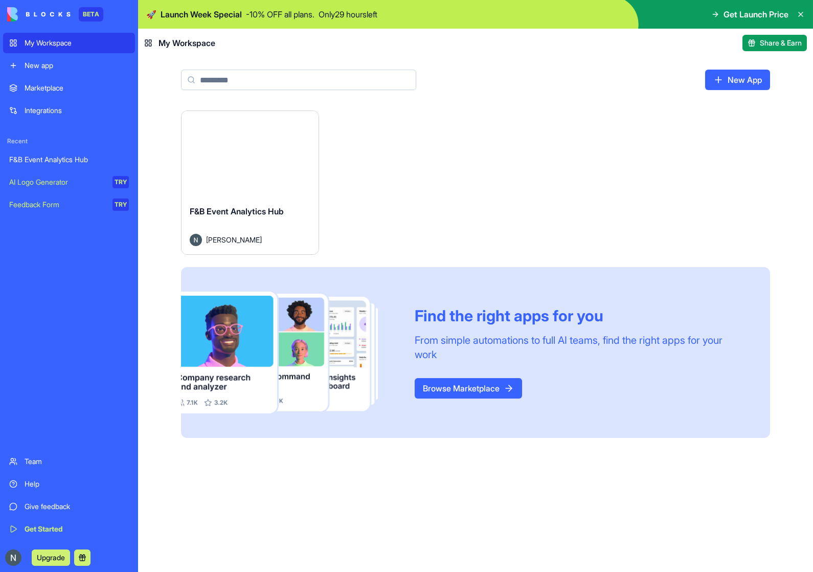
click at [26, 519] on link "Get Started" at bounding box center [69, 528] width 132 height 20
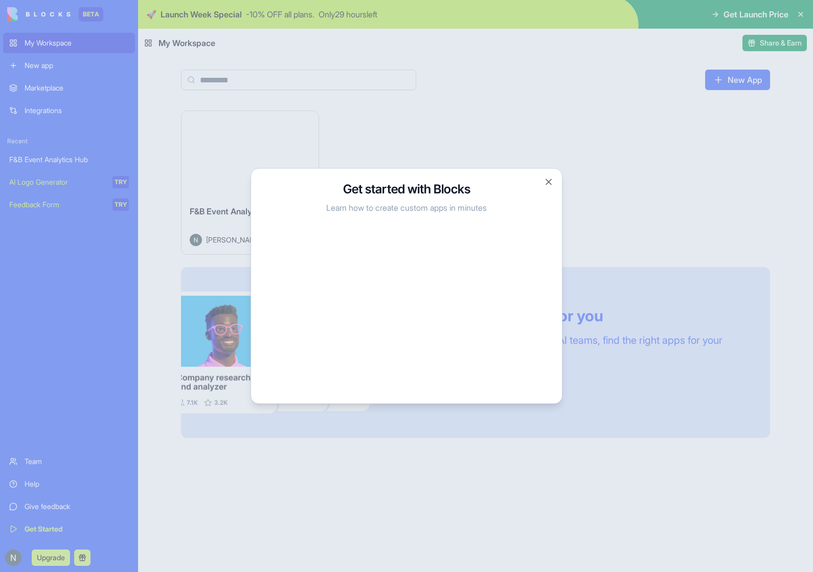
click at [548, 180] on button "Close" at bounding box center [548, 182] width 10 height 10
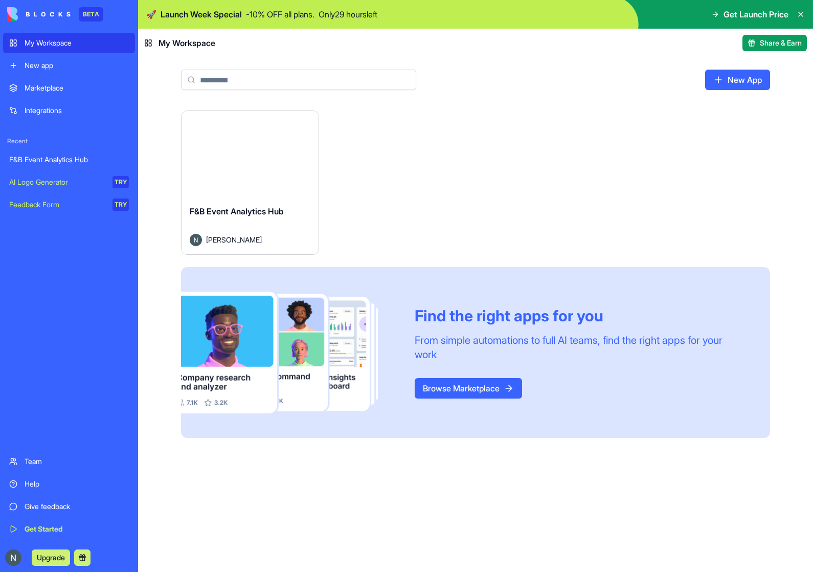
click at [30, 477] on link "Help" at bounding box center [69, 483] width 132 height 20
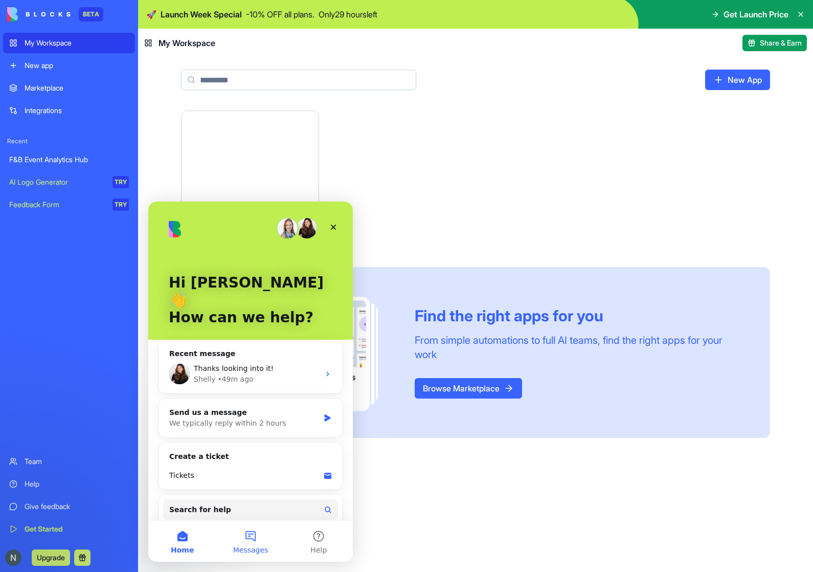
click at [251, 540] on button "Messages" at bounding box center [250, 540] width 68 height 41
